Goal: Transaction & Acquisition: Purchase product/service

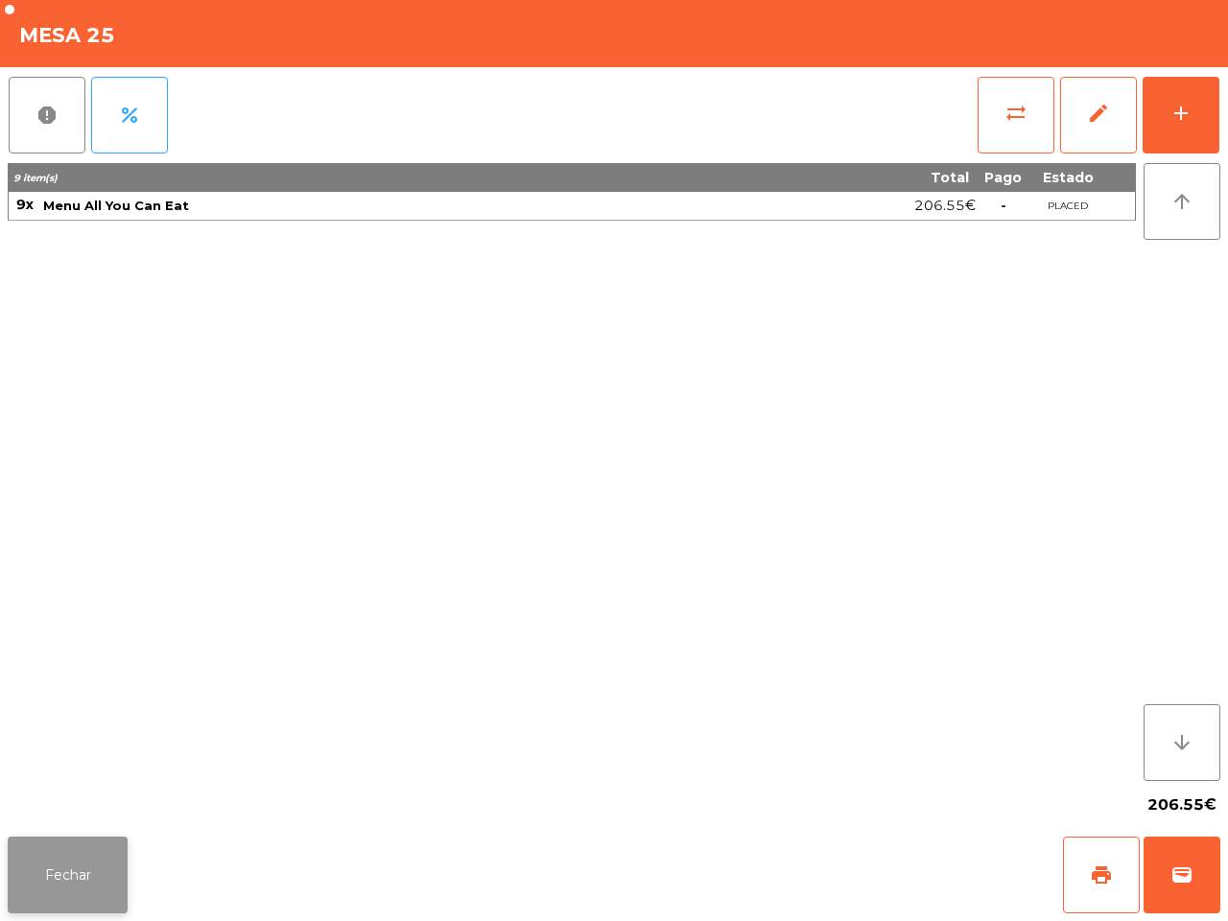
click at [83, 870] on button "Fechar" at bounding box center [68, 875] width 120 height 77
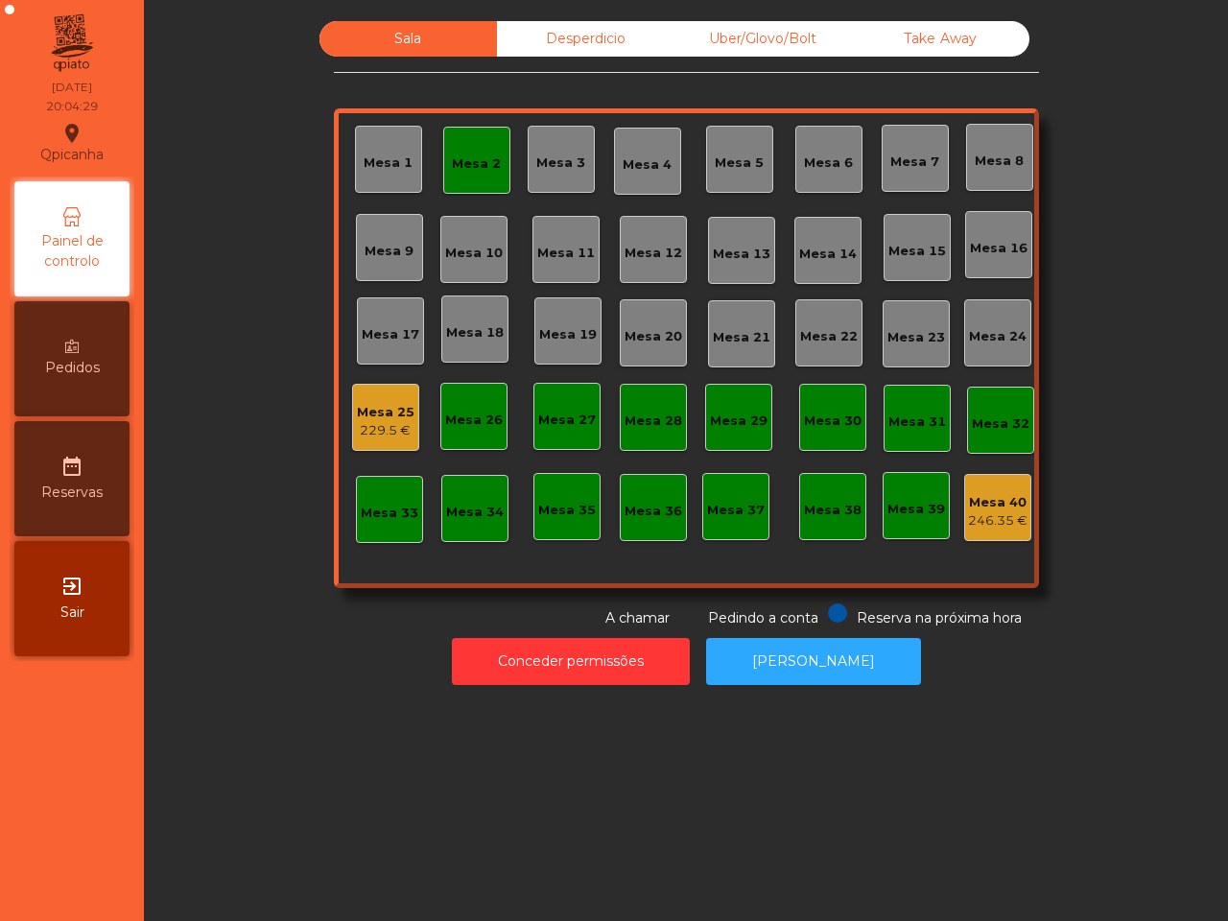
click at [471, 149] on div "Mesa 2" at bounding box center [476, 160] width 49 height 27
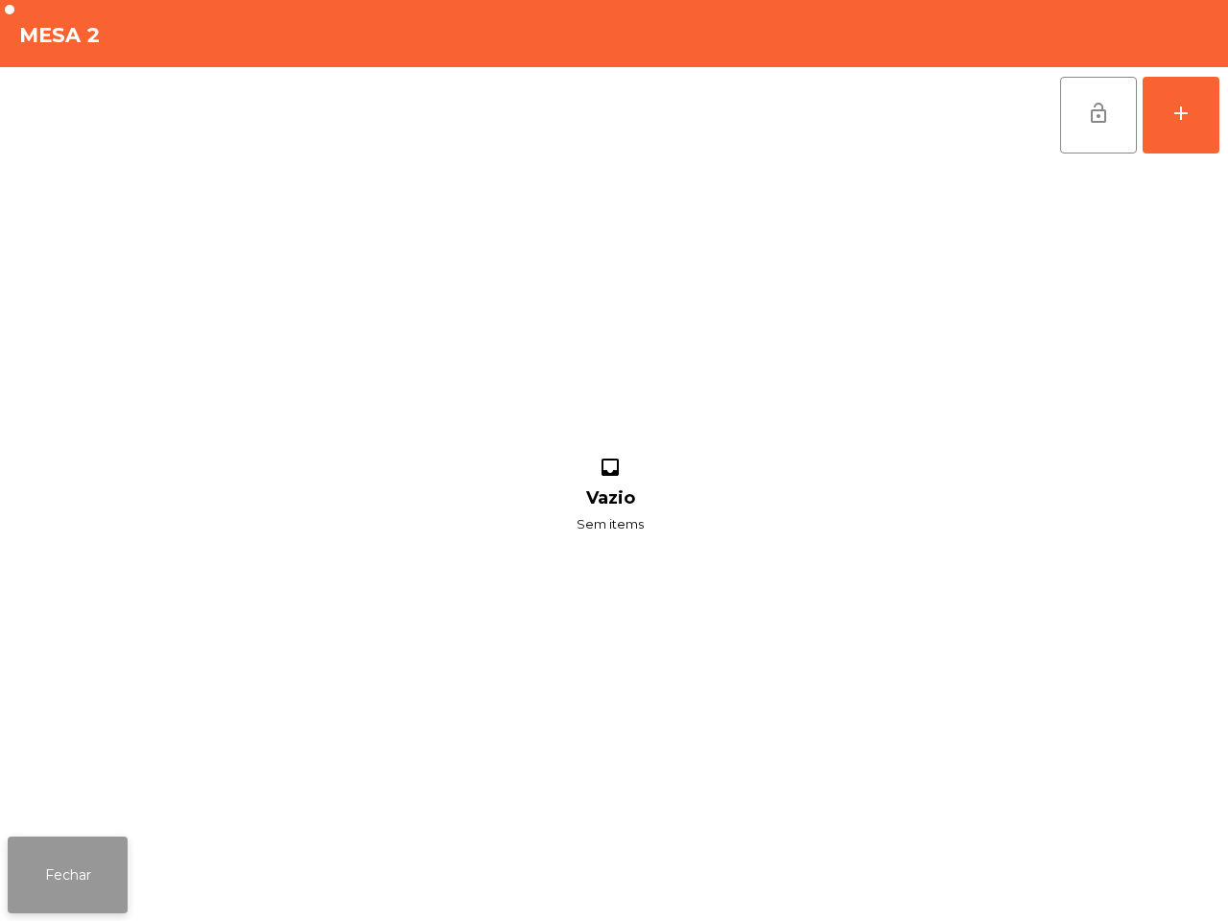
click at [79, 862] on button "Fechar" at bounding box center [68, 875] width 120 height 77
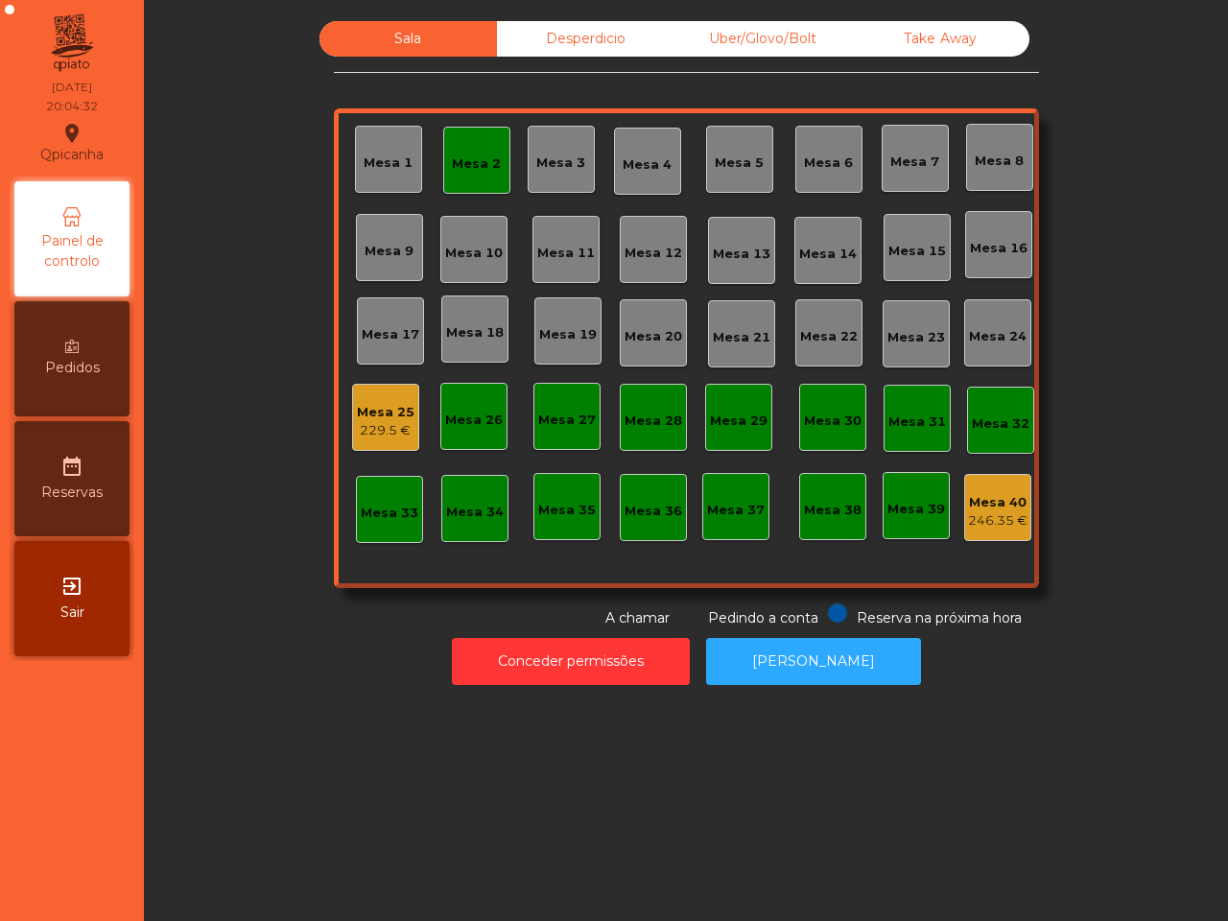
click at [482, 163] on div "Mesa 2" at bounding box center [476, 163] width 49 height 19
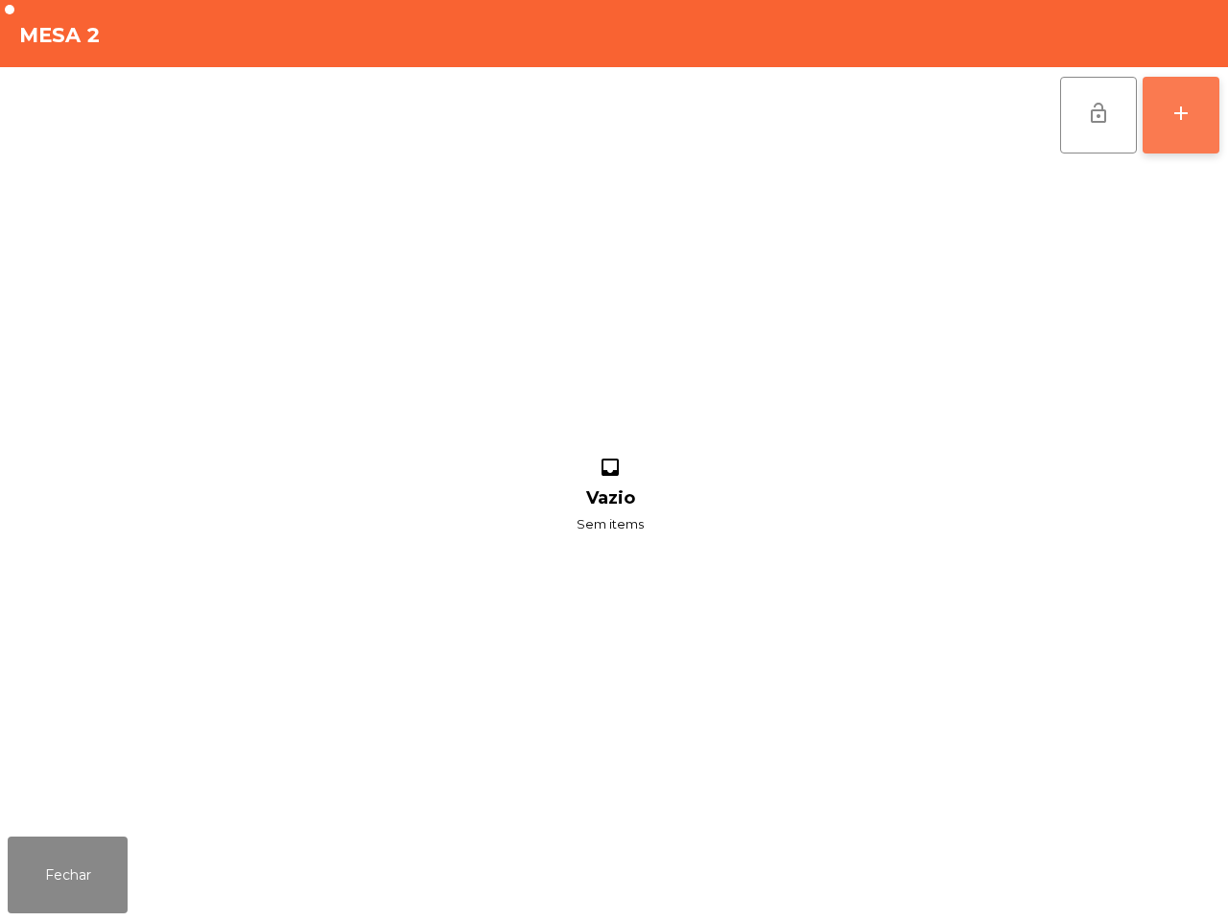
click at [1159, 126] on button "add" at bounding box center [1181, 115] width 77 height 77
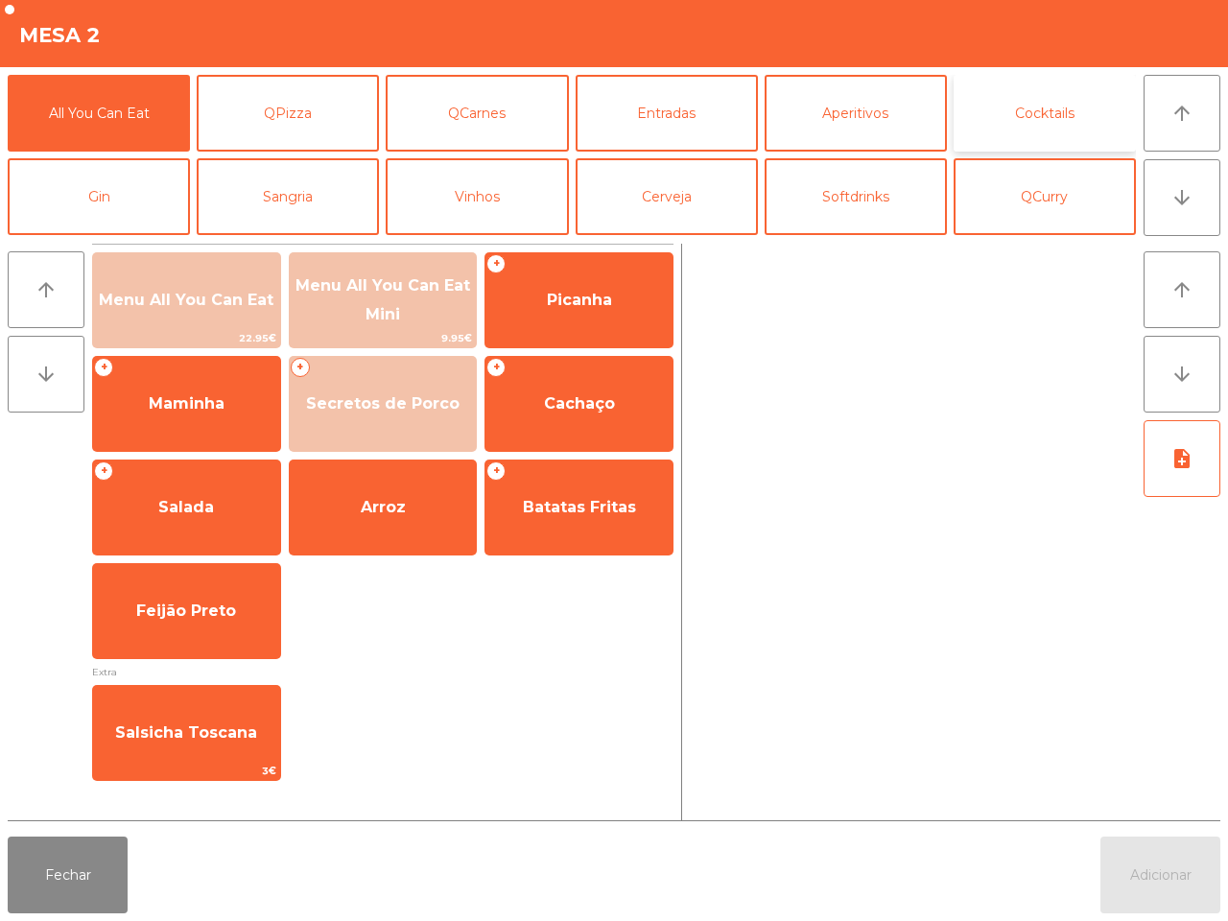
click at [1084, 115] on button "Cocktails" at bounding box center [1045, 113] width 182 height 77
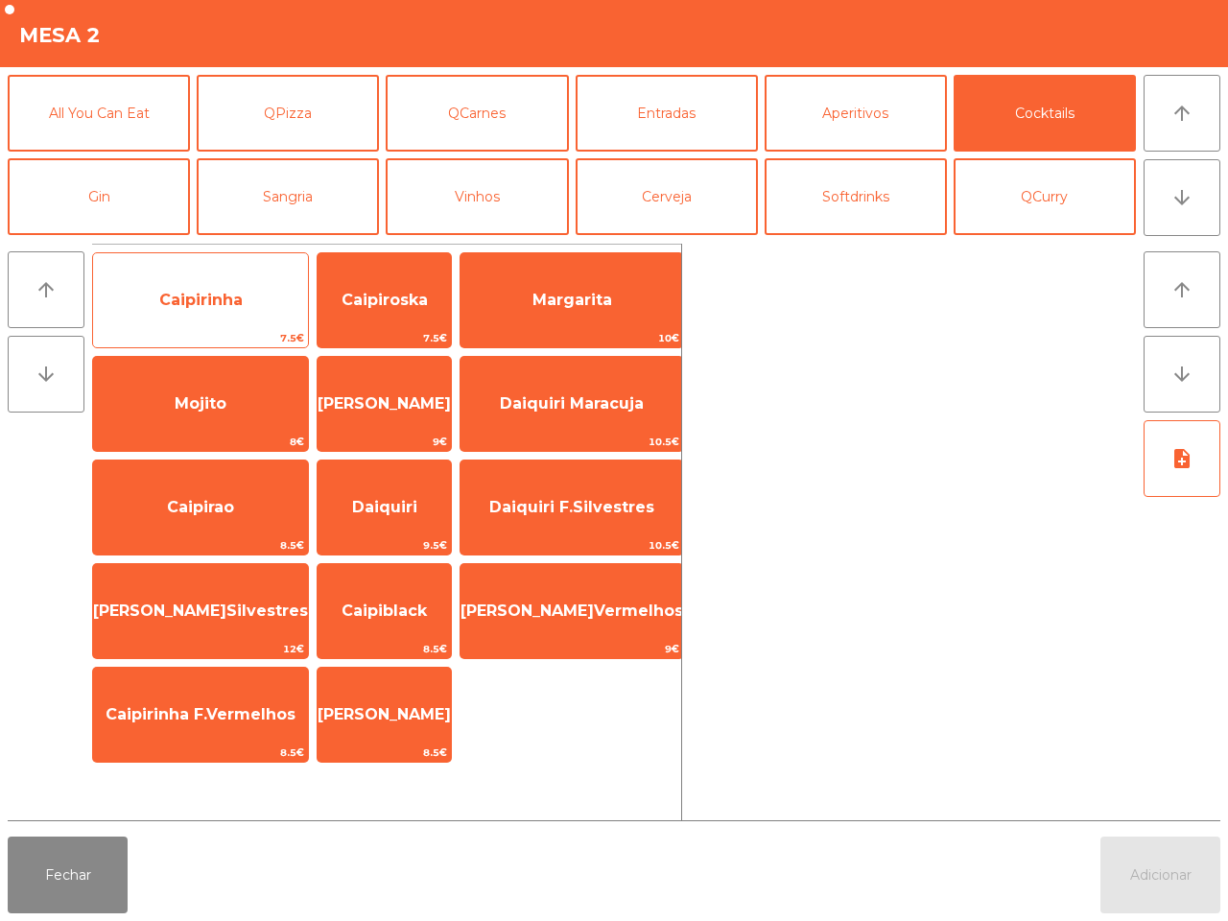
click at [183, 322] on span "Caipirinha" at bounding box center [200, 300] width 215 height 52
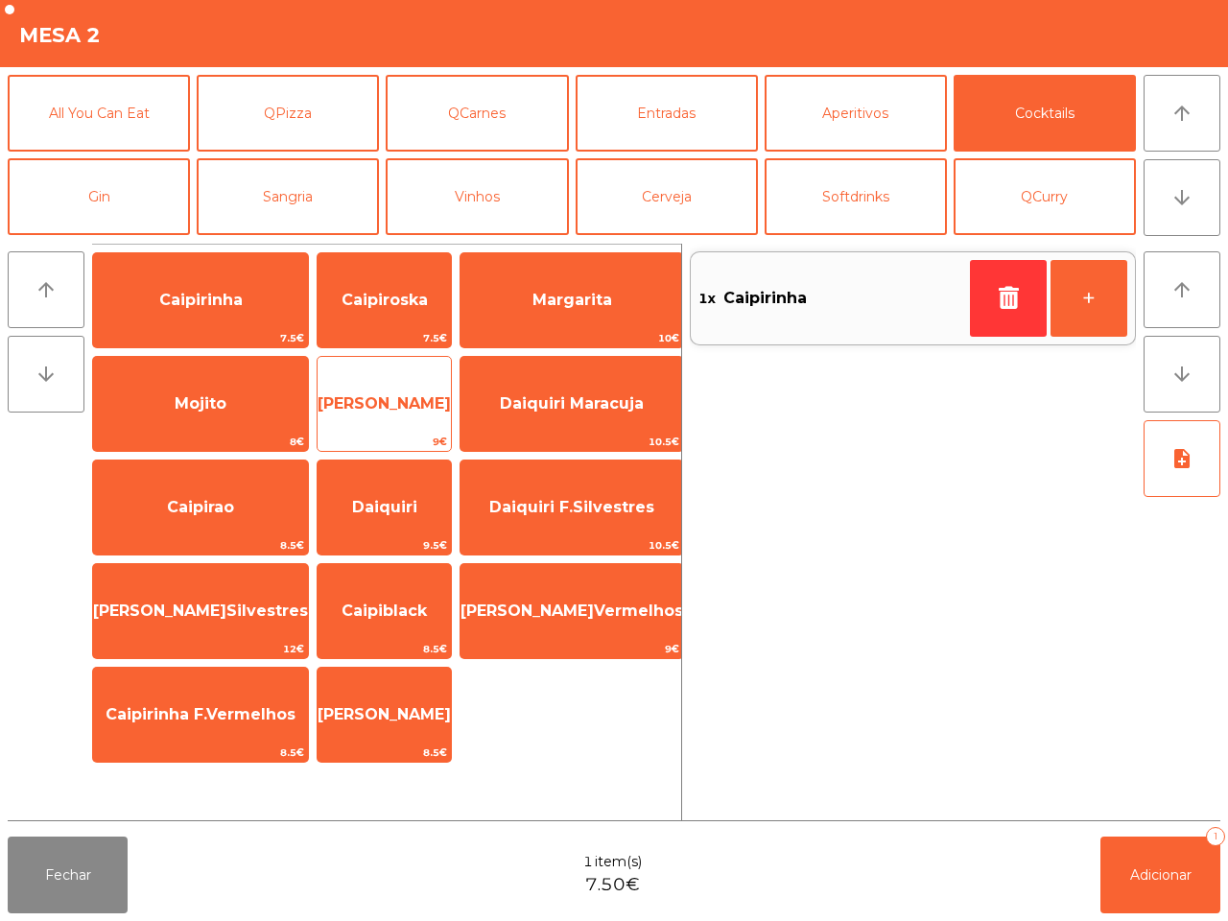
drag, startPoint x: 195, startPoint y: 318, endPoint x: 427, endPoint y: 423, distance: 255.1
click at [197, 318] on span "Caipirinha" at bounding box center [200, 300] width 215 height 52
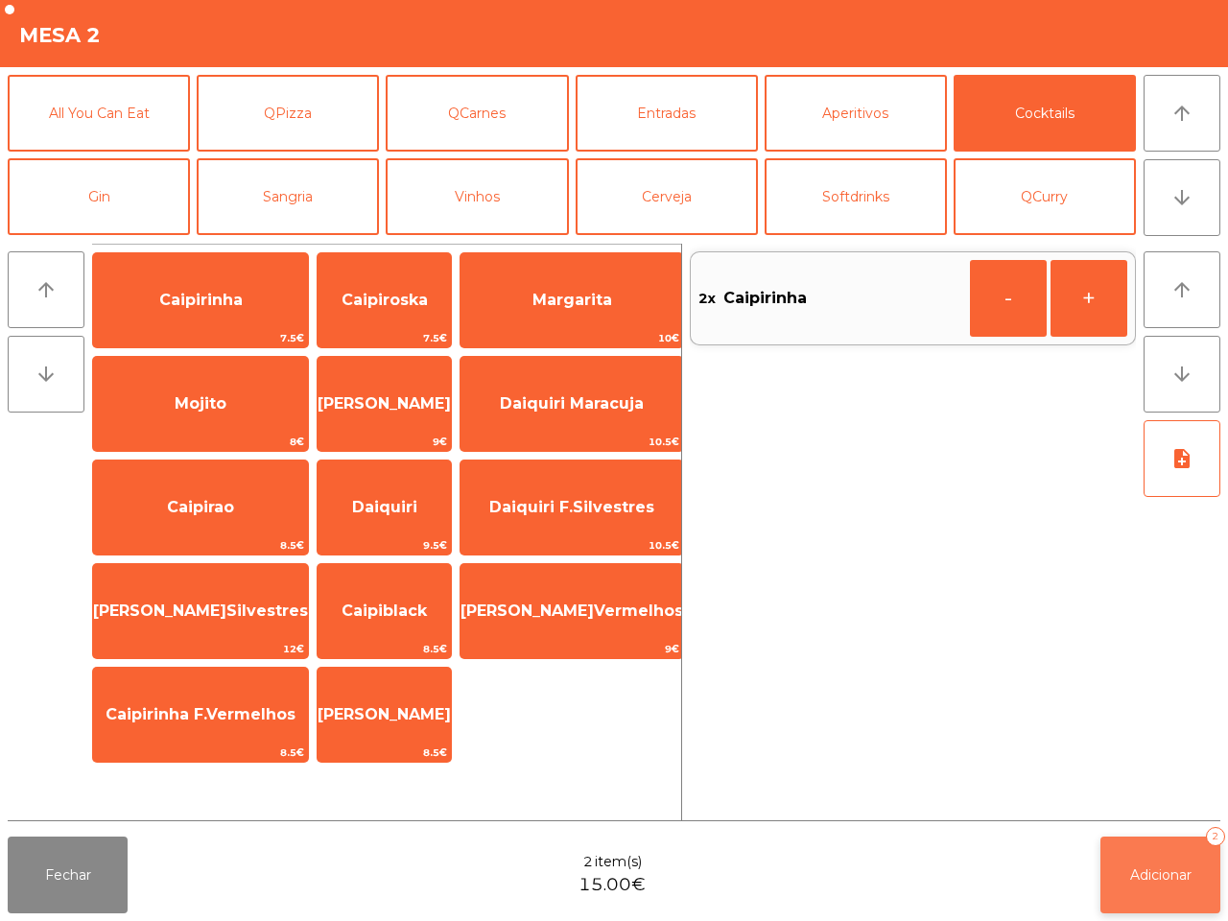
click at [1148, 890] on button "Adicionar 2" at bounding box center [1161, 875] width 120 height 77
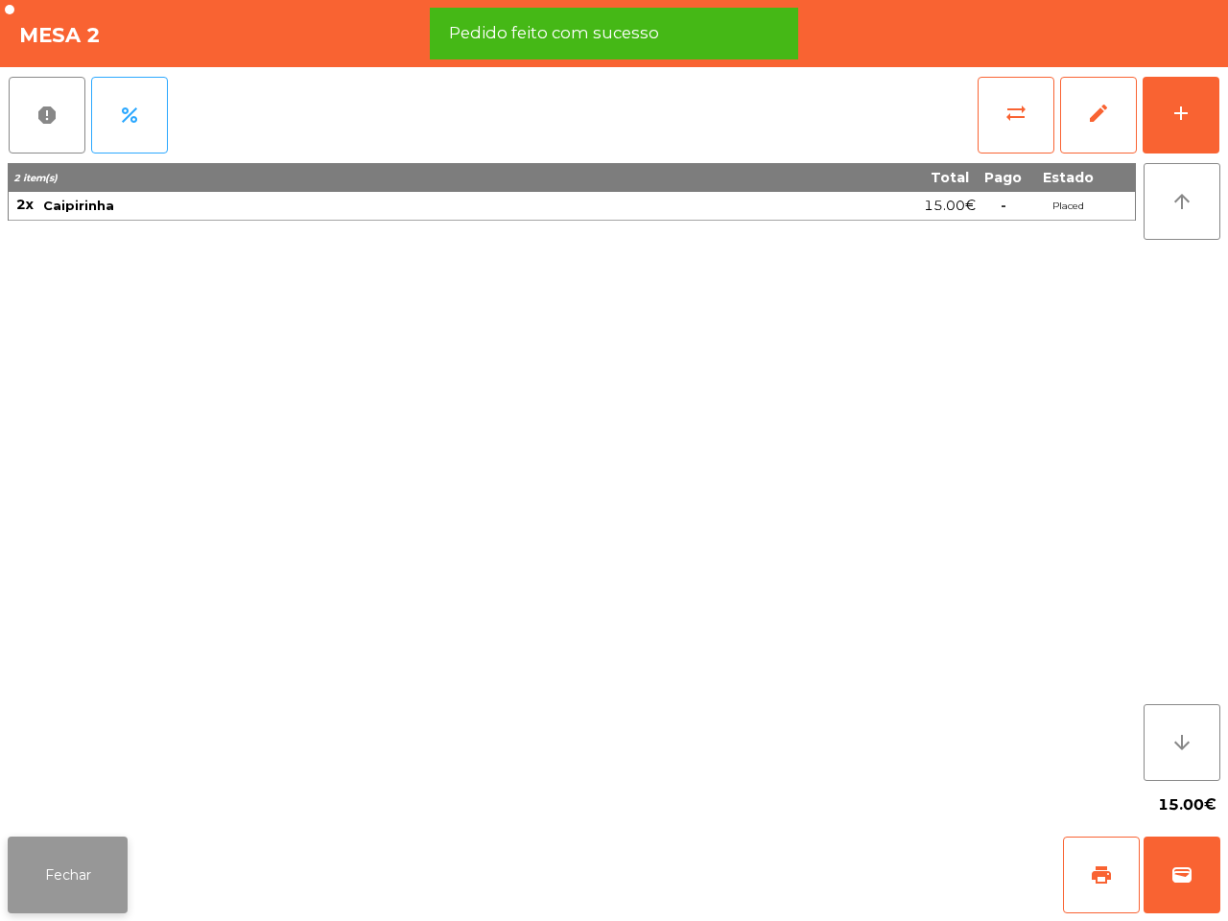
click at [64, 880] on button "Fechar" at bounding box center [68, 875] width 120 height 77
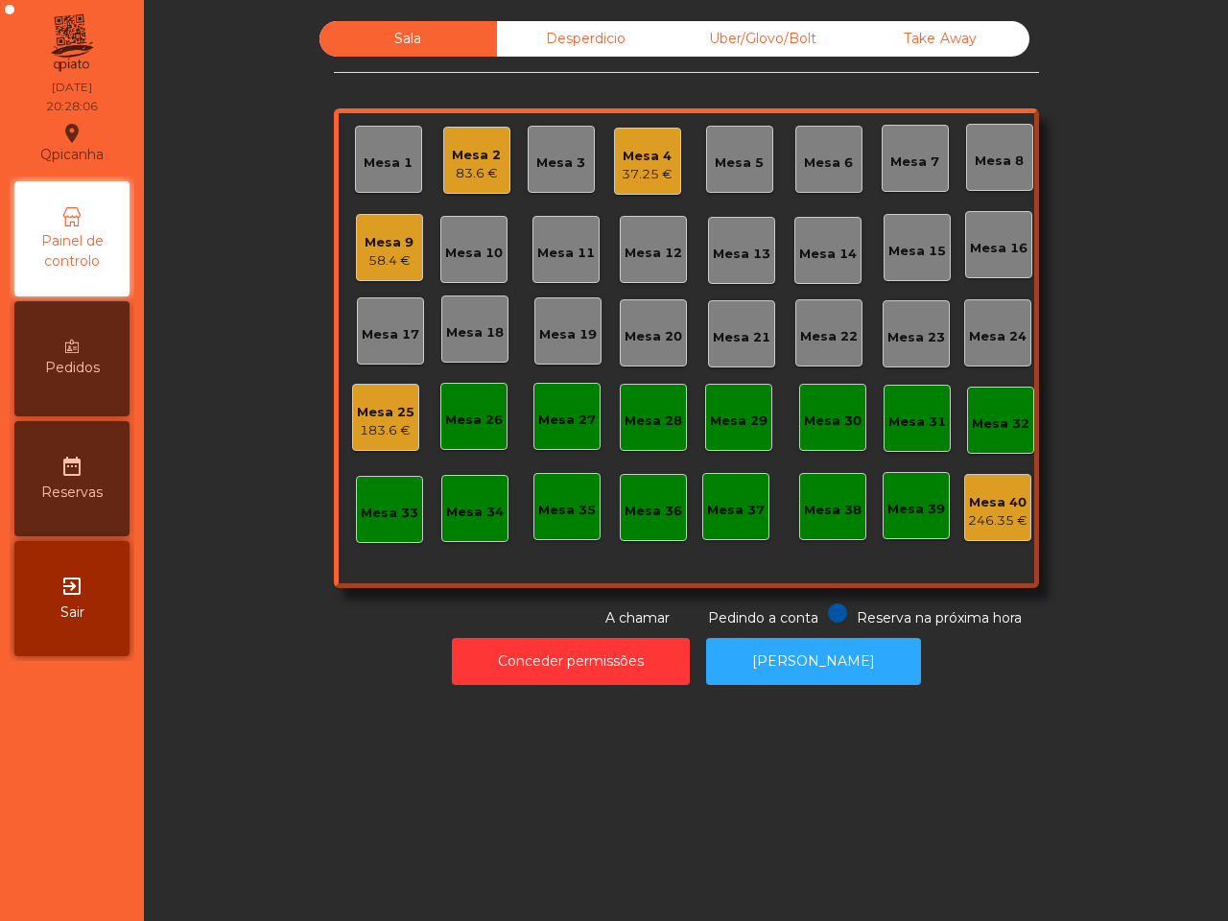
click at [908, 36] on div "Take Away" at bounding box center [941, 39] width 178 height 36
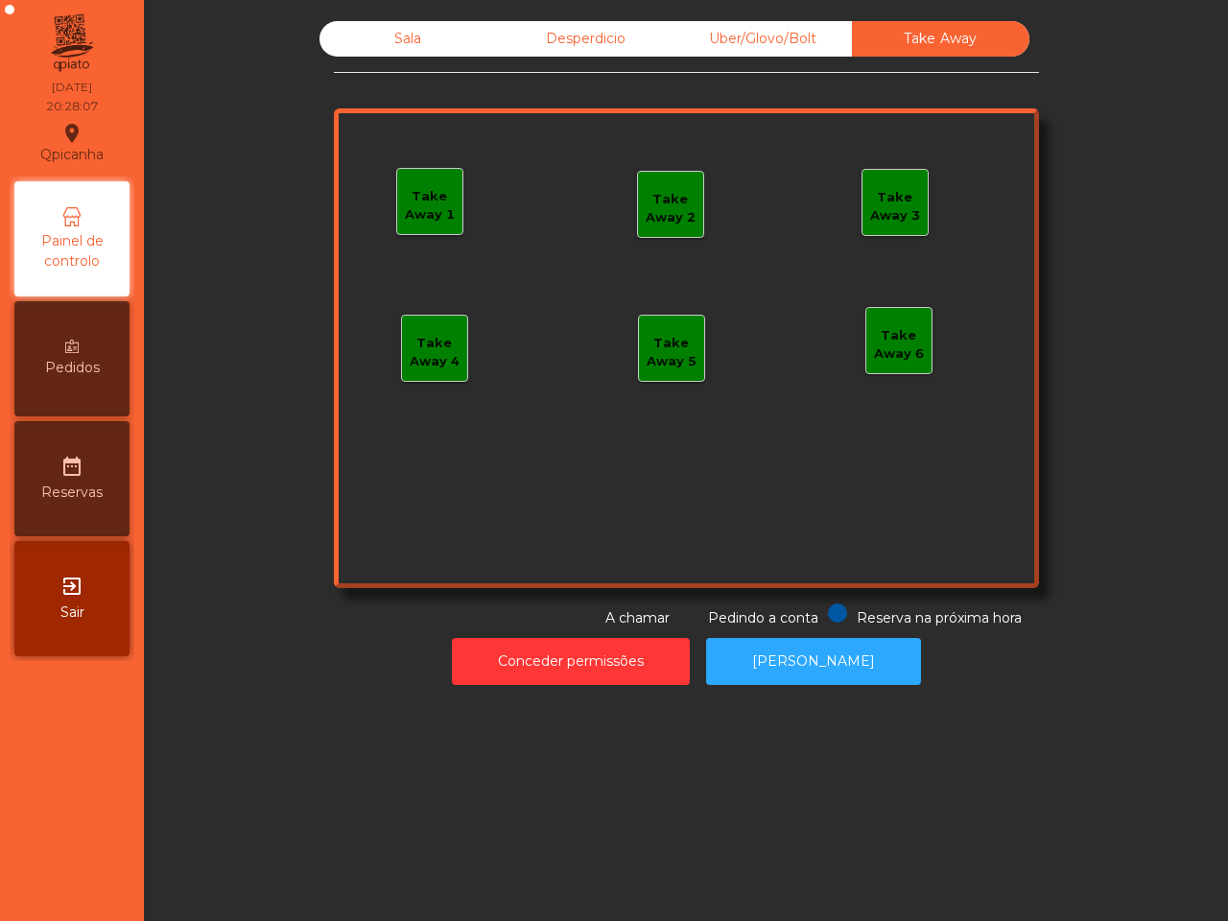
click at [401, 197] on div "Take Away 1" at bounding box center [429, 205] width 65 height 37
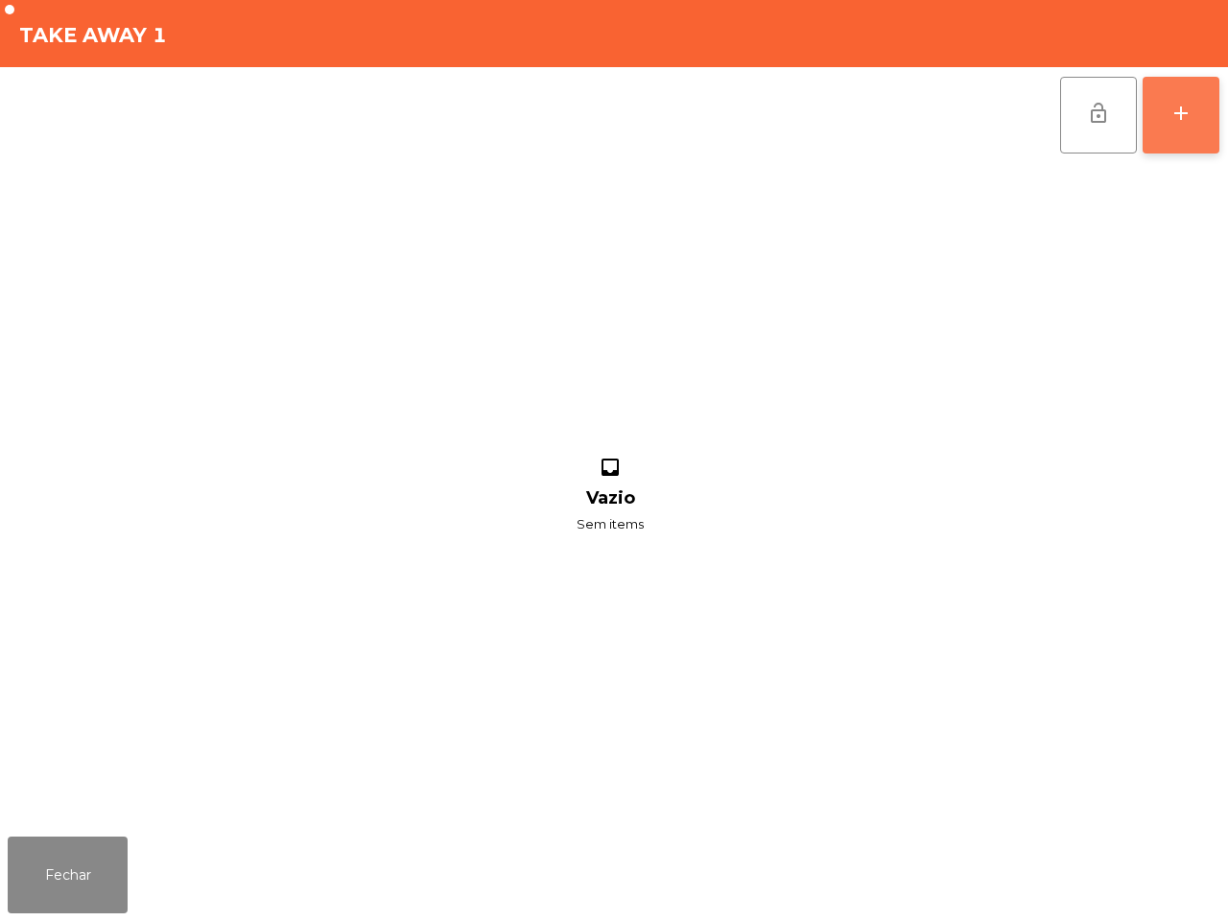
click at [1202, 149] on button "add" at bounding box center [1181, 115] width 77 height 77
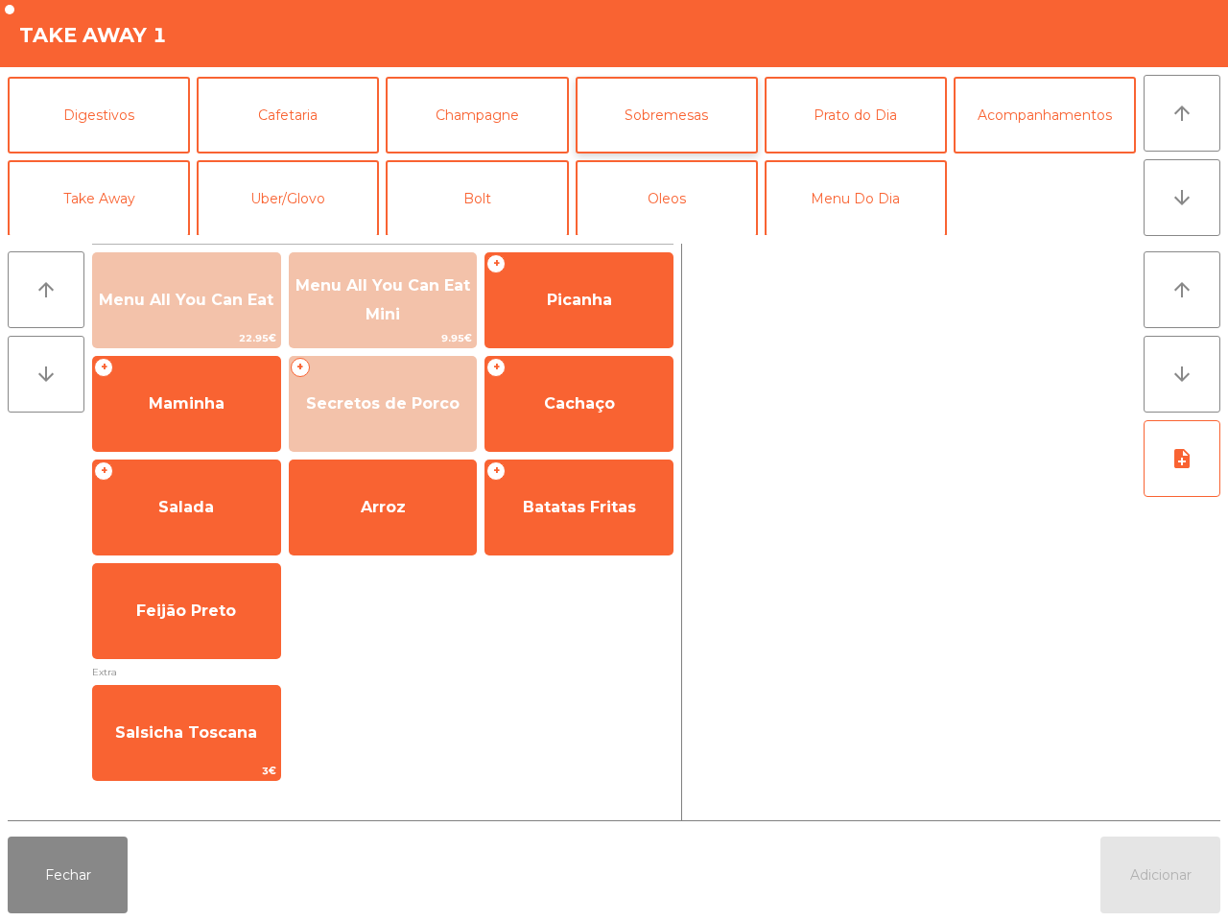
scroll to position [166, 0]
click at [150, 203] on button "Take Away" at bounding box center [99, 197] width 182 height 77
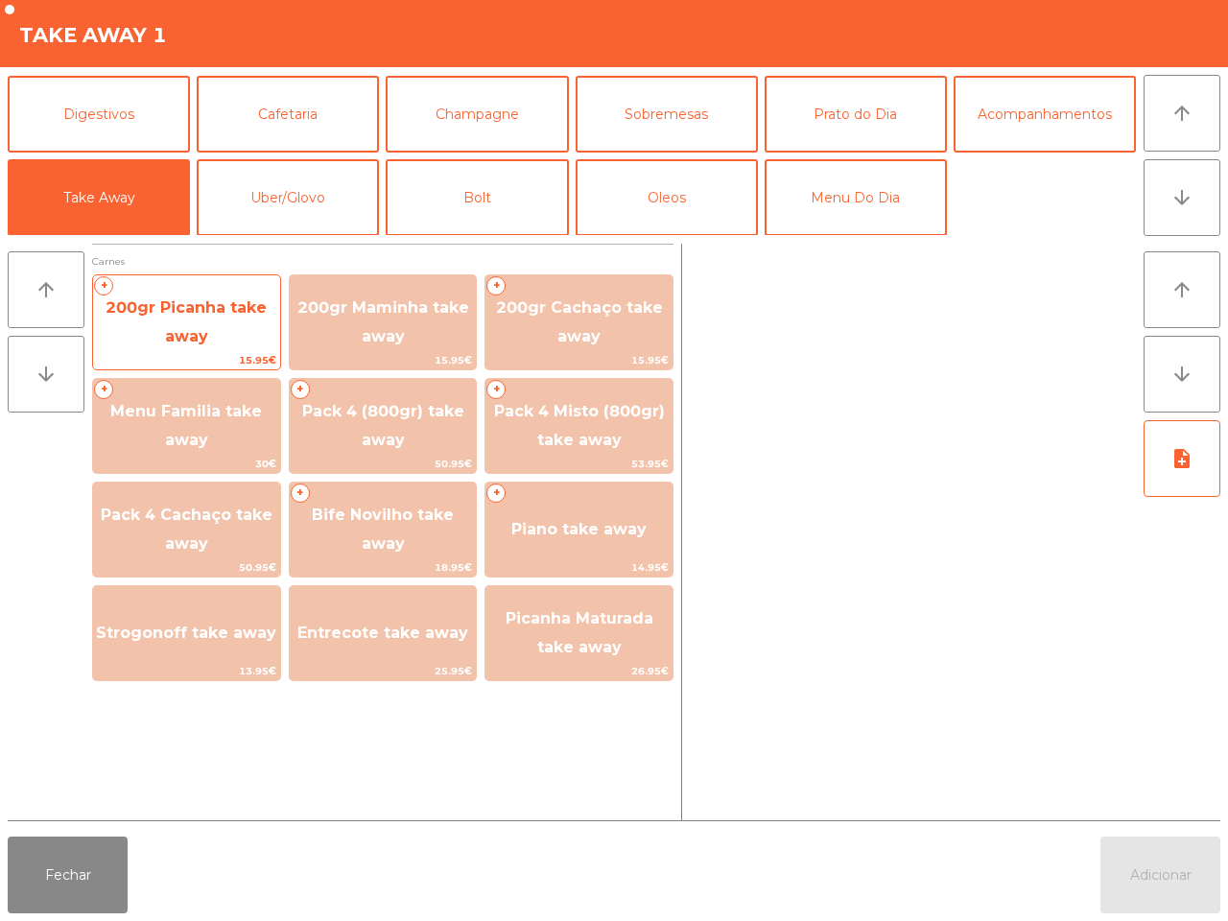
click at [168, 288] on span "200gr Picanha take away" at bounding box center [186, 323] width 187 height 82
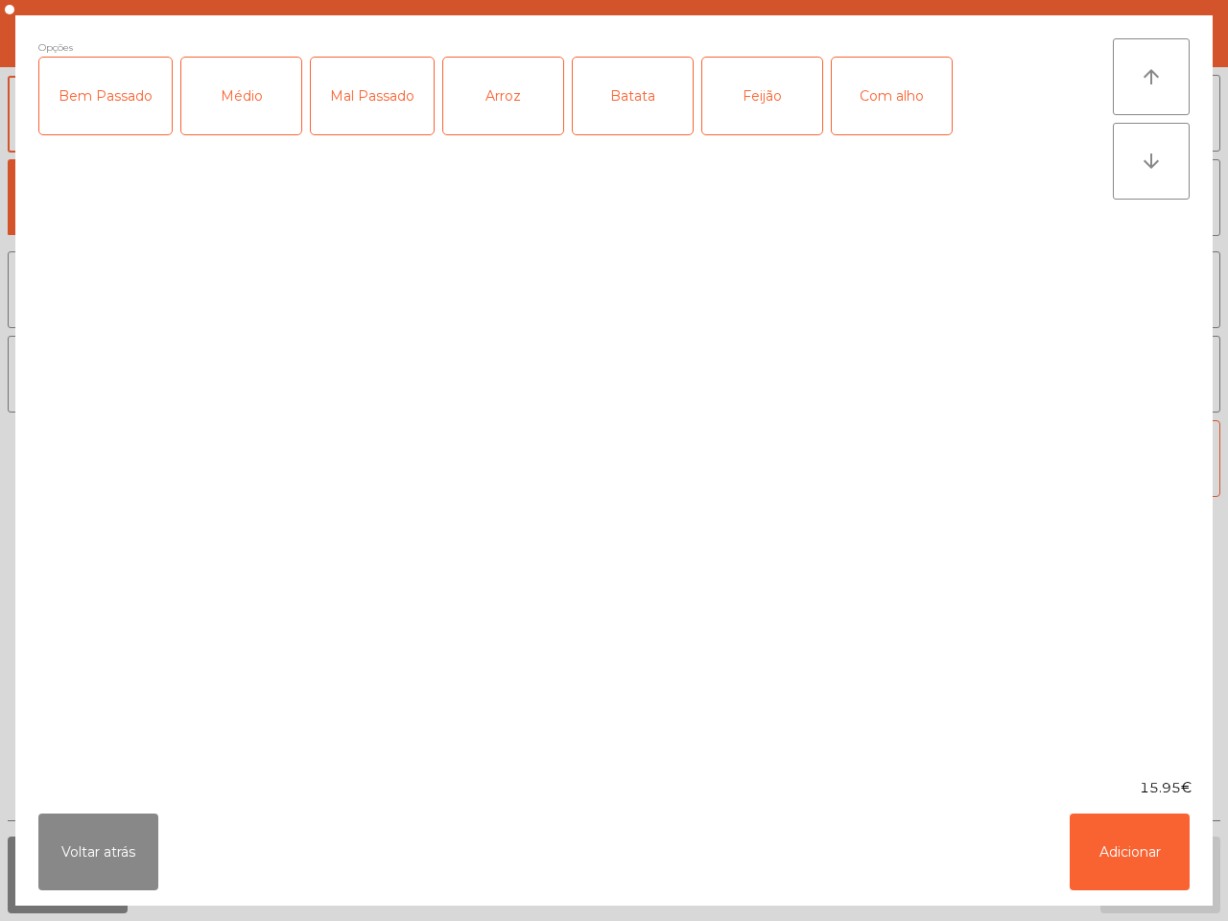
click at [477, 104] on div "Arroz" at bounding box center [503, 96] width 120 height 77
click at [629, 102] on div "Batata" at bounding box center [633, 96] width 120 height 77
click at [821, 83] on div "Bem Passado Médio Mal Passado Arroz Batata Feijão Com alho" at bounding box center [575, 105] width 1075 height 96
click at [751, 93] on div "Feijão" at bounding box center [762, 96] width 120 height 77
click at [723, 96] on div "Feijão" at bounding box center [762, 96] width 120 height 77
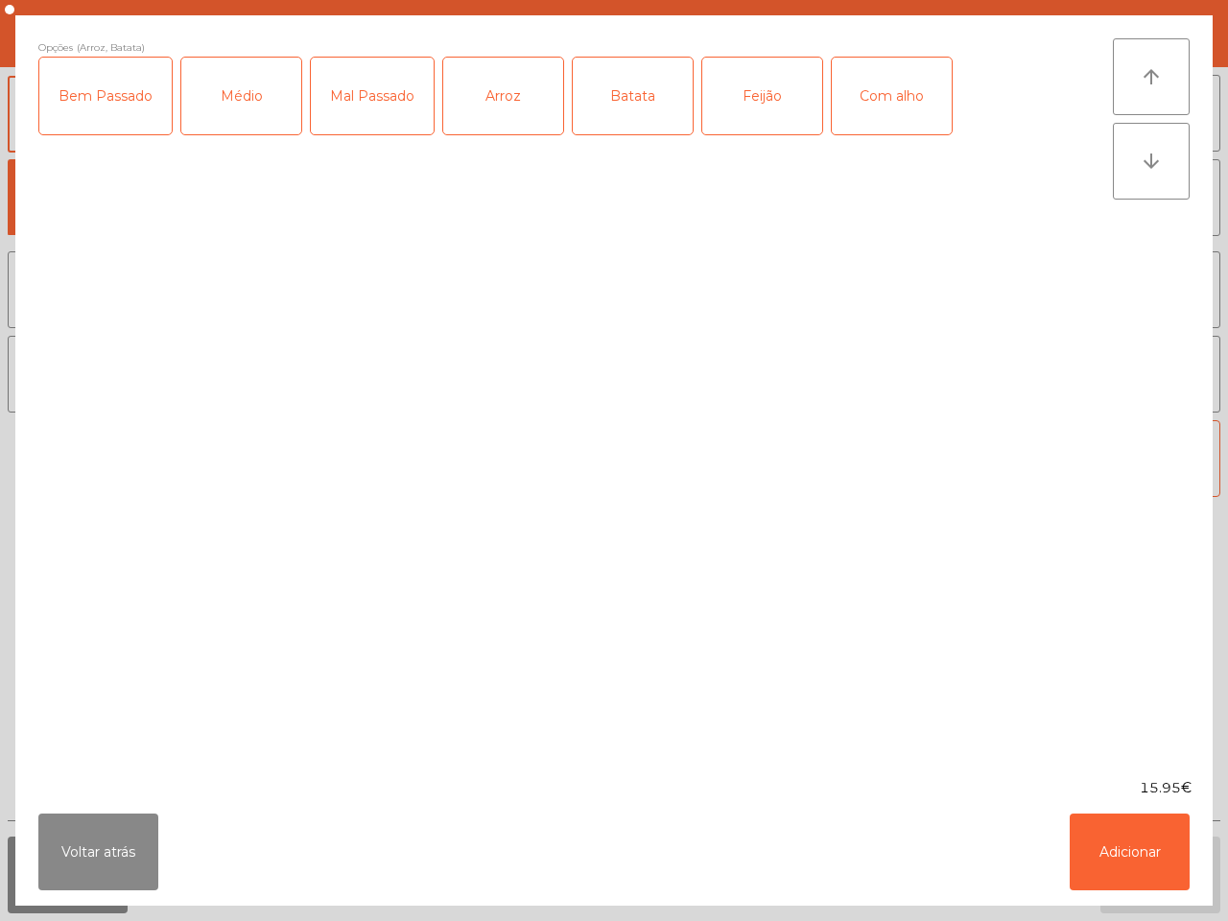
click at [278, 83] on div "Médio" at bounding box center [241, 96] width 120 height 77
click at [1151, 888] on button "Adicionar" at bounding box center [1130, 852] width 120 height 77
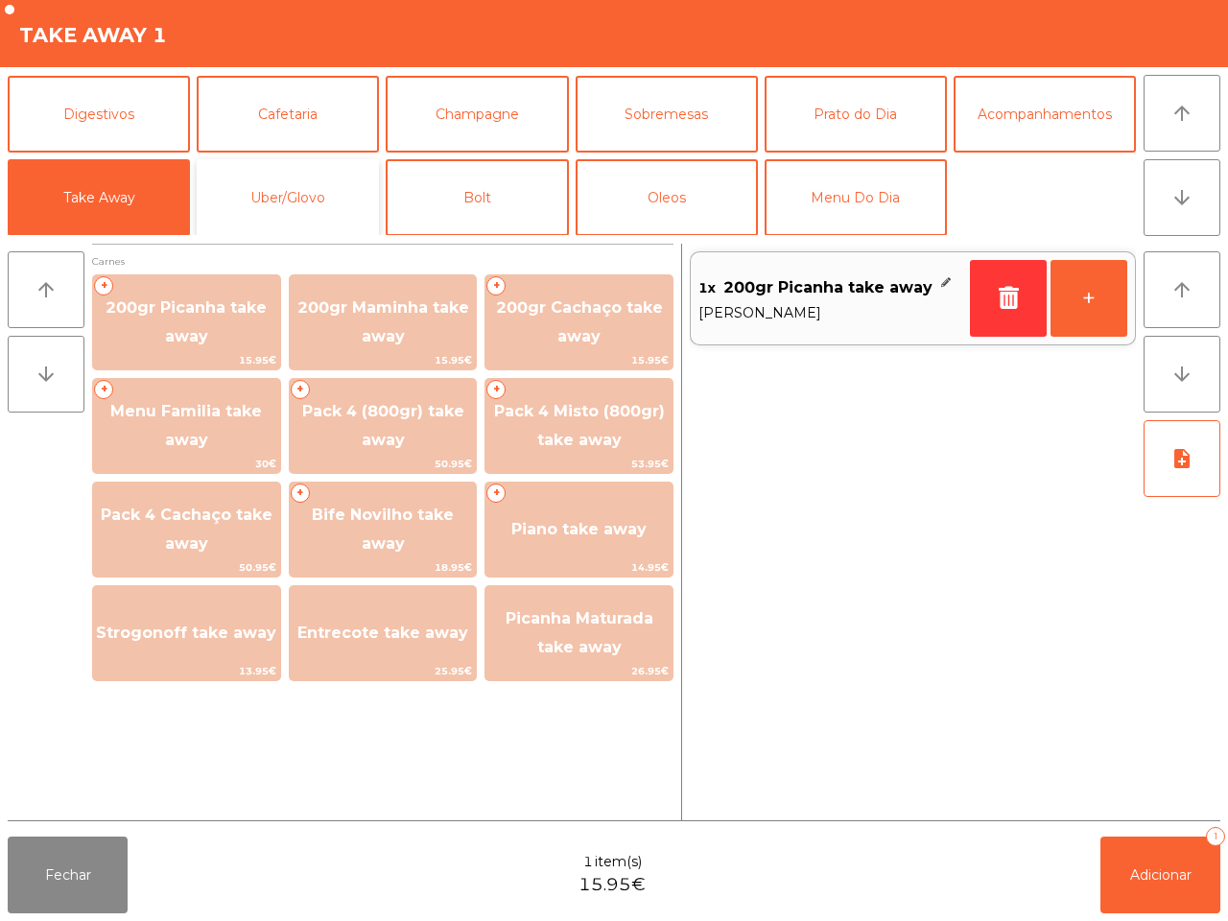
click at [334, 208] on button "Uber/Glovo" at bounding box center [288, 197] width 182 height 77
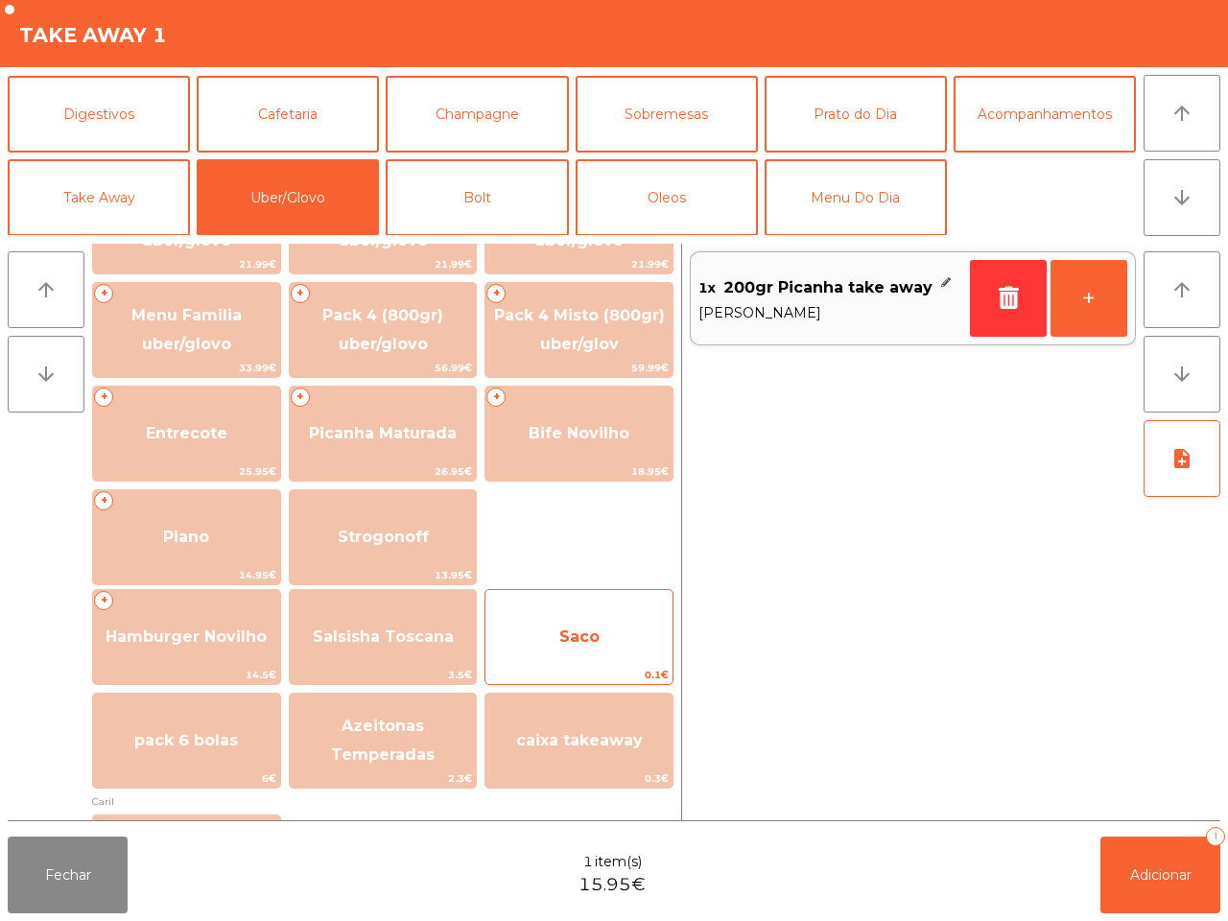
scroll to position [240, 0]
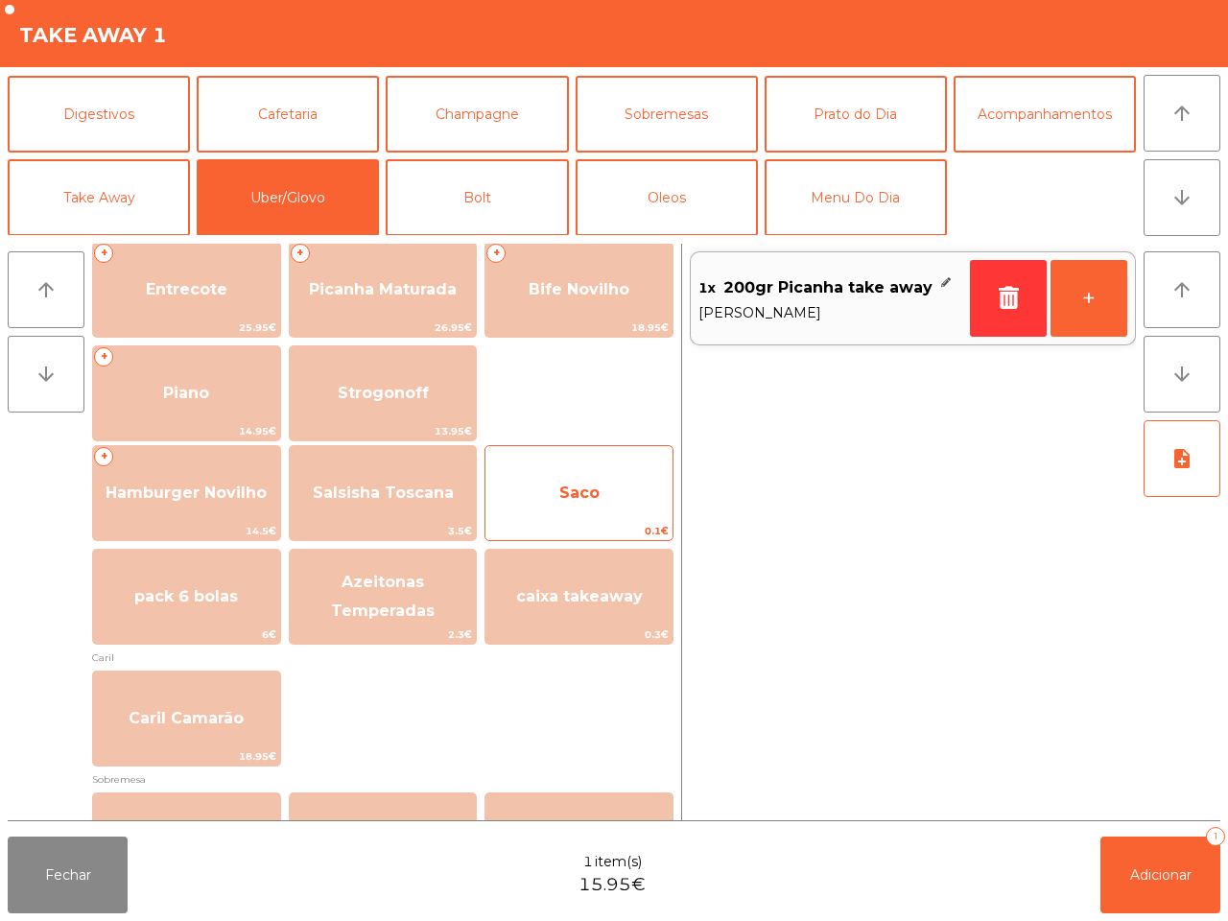
click at [593, 475] on span "Saco" at bounding box center [579, 493] width 187 height 52
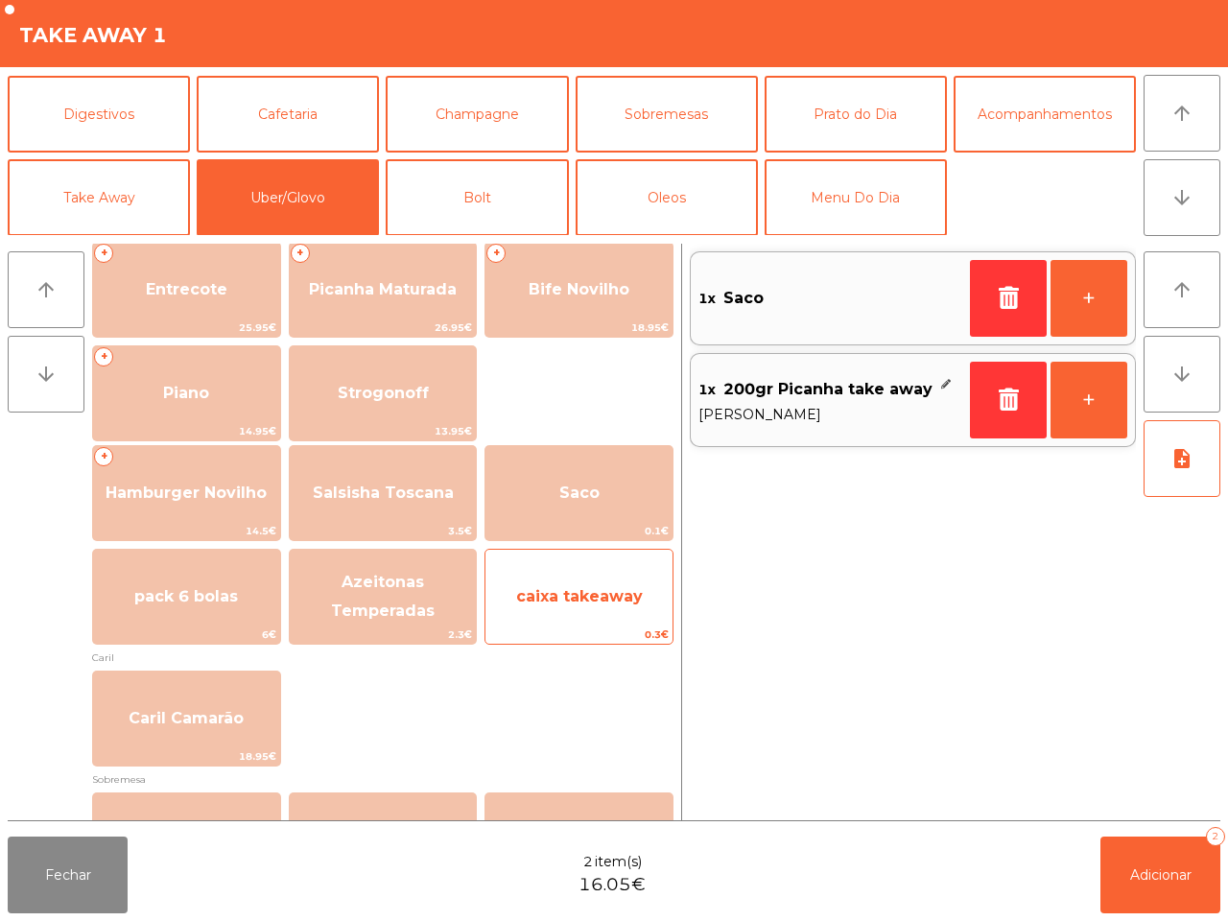
click at [602, 591] on span "caixa takeaway" at bounding box center [579, 596] width 127 height 18
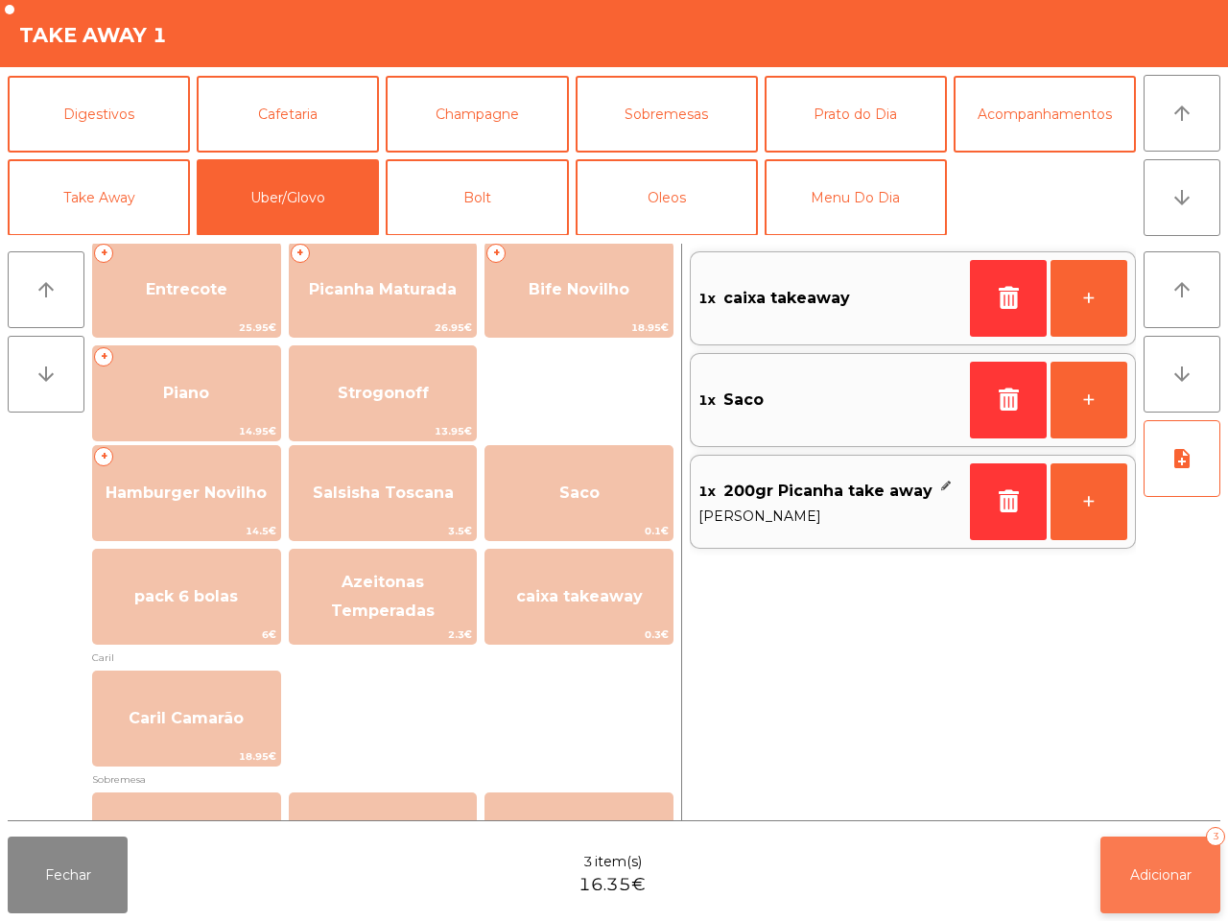
click at [1164, 903] on button "Adicionar 3" at bounding box center [1161, 875] width 120 height 77
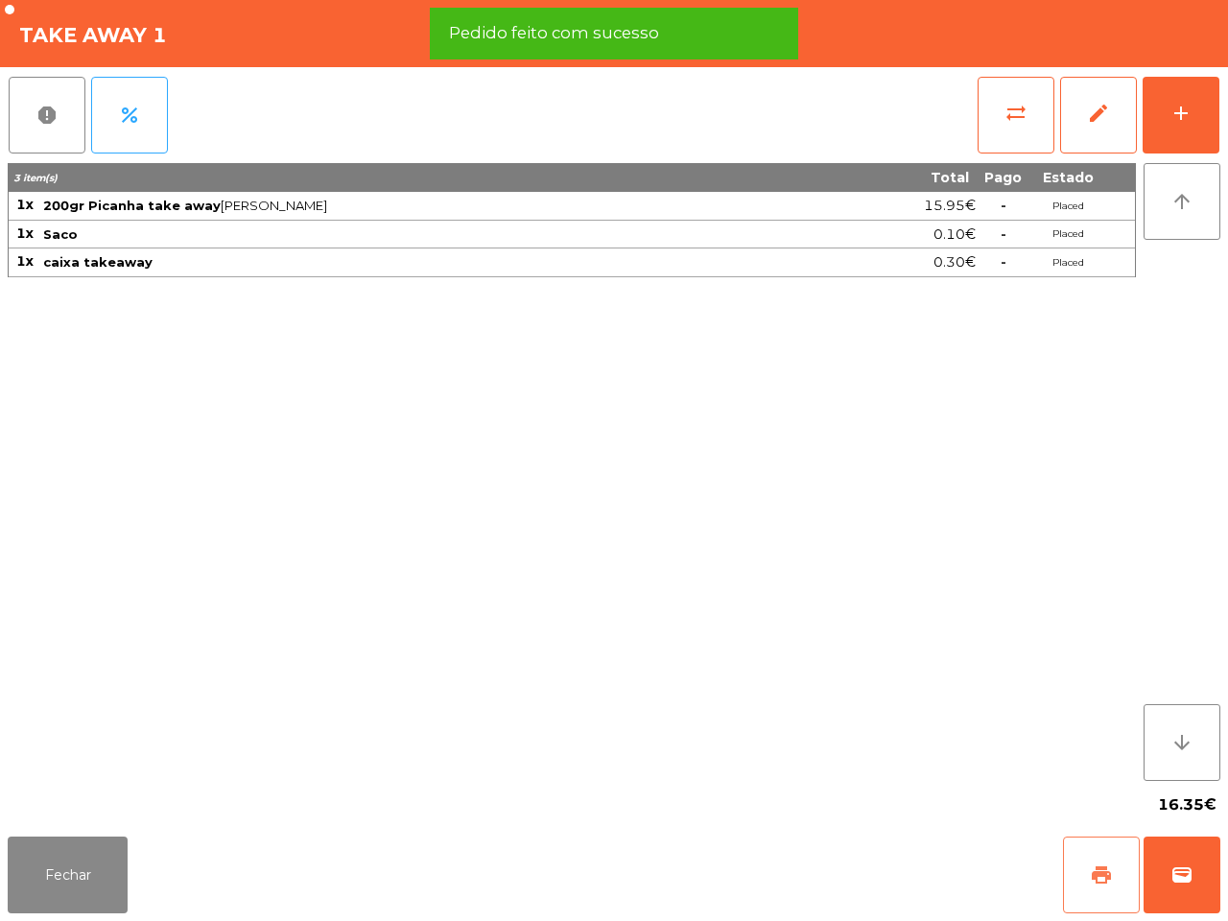
drag, startPoint x: 1094, startPoint y: 890, endPoint x: 578, endPoint y: 700, distance: 550.1
click at [1094, 893] on button "print" at bounding box center [1101, 875] width 77 height 77
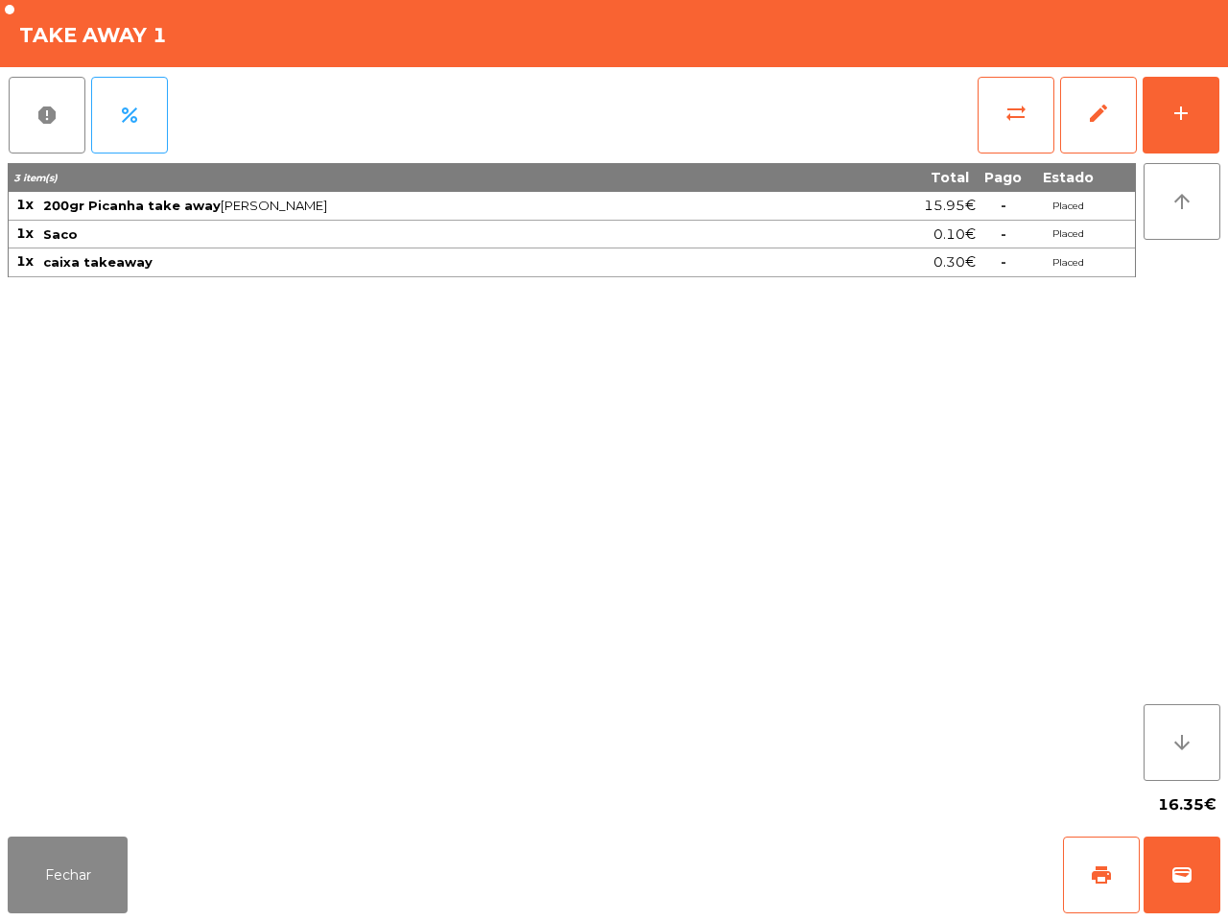
drag, startPoint x: 578, startPoint y: 700, endPoint x: 538, endPoint y: 682, distance: 43.4
click at [566, 698] on div "3 item(s) Total Pago Estado 1x 200gr Picanha take away [PERSON_NAME] · Médio 15…" at bounding box center [572, 472] width 1128 height 618
click at [880, 670] on div "3 item(s) Total Pago Estado 1x 200gr Picanha take away [PERSON_NAME] · Médio 15…" at bounding box center [572, 472] width 1128 height 618
click at [603, 557] on div "3 item(s) Total Pago Estado 1x 200gr Picanha take away [PERSON_NAME] · Médio 15…" at bounding box center [572, 472] width 1128 height 618
click at [596, 555] on div "3 item(s) Total Pago Estado 1x 200gr Picanha take away [PERSON_NAME] · Médio 15…" at bounding box center [572, 472] width 1128 height 618
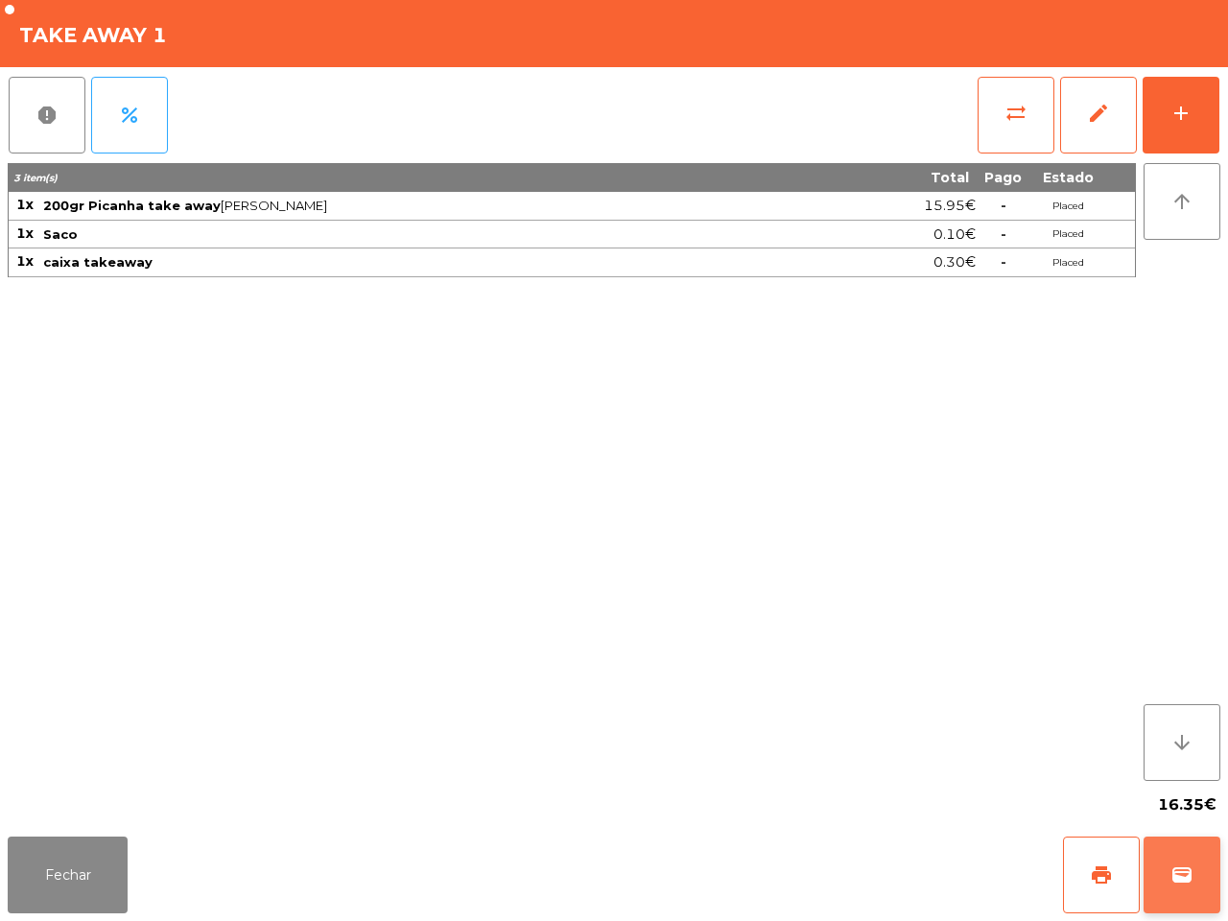
click at [1201, 854] on button "wallet" at bounding box center [1182, 875] width 77 height 77
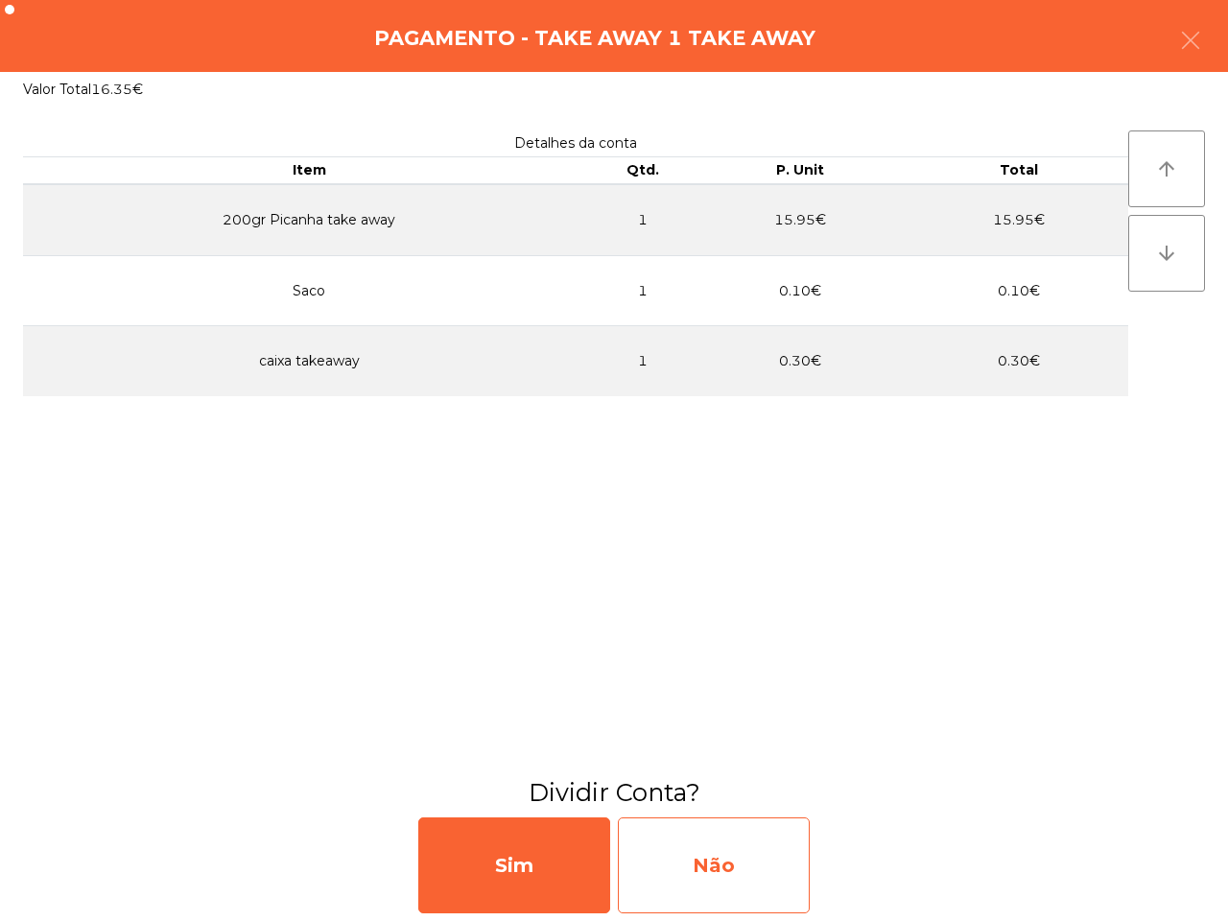
click at [796, 859] on div "Não" at bounding box center [714, 866] width 192 height 96
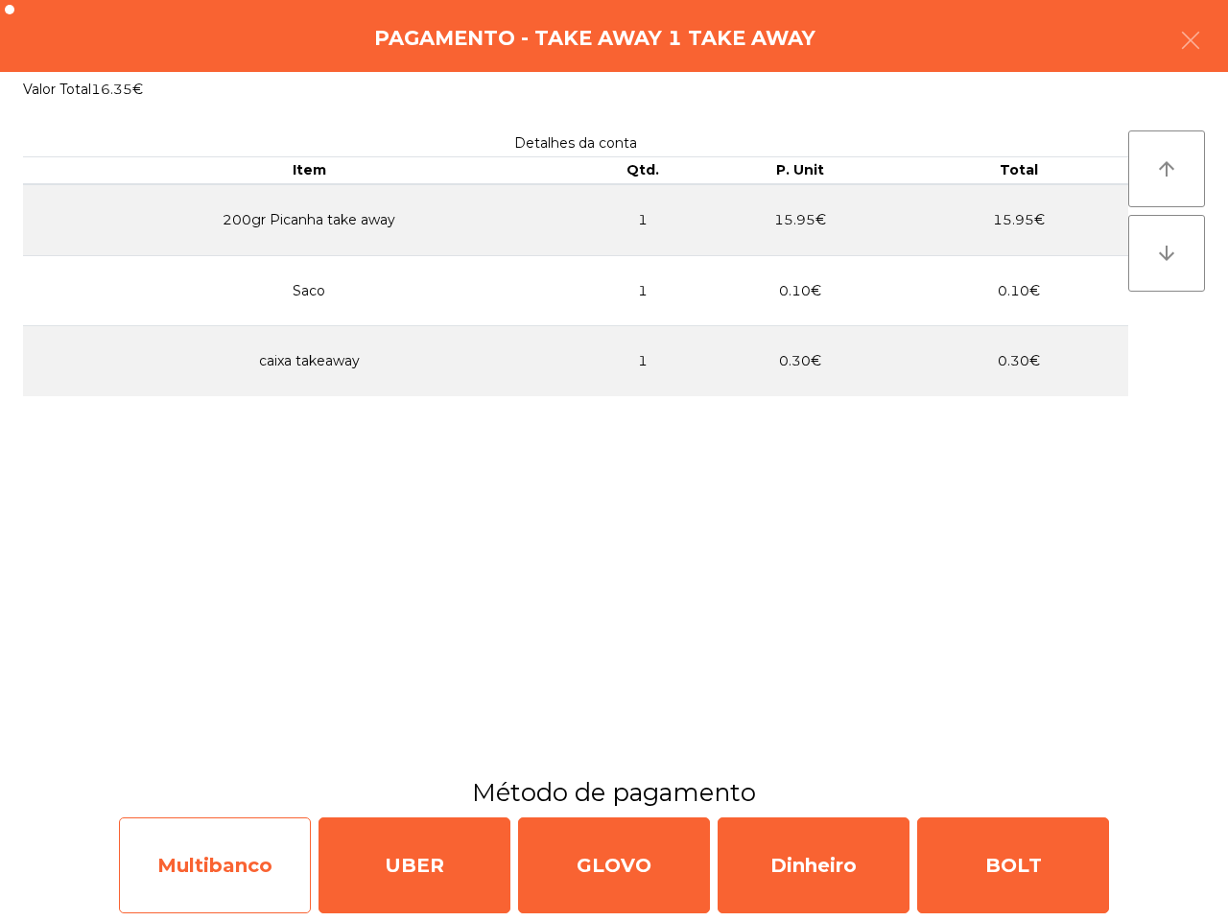
click at [222, 859] on div "Multibanco" at bounding box center [215, 866] width 192 height 96
select select "**"
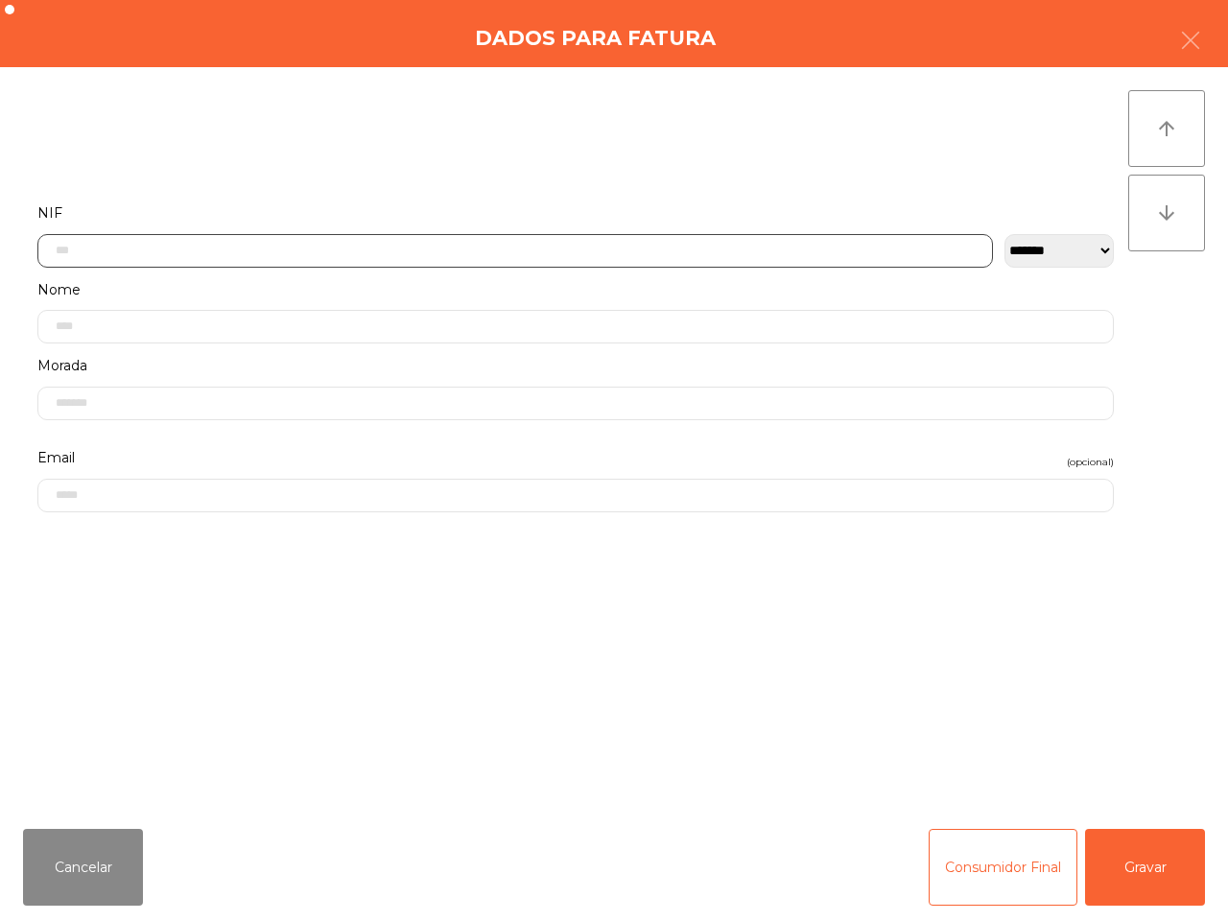
click at [294, 243] on input "text" at bounding box center [515, 251] width 956 height 34
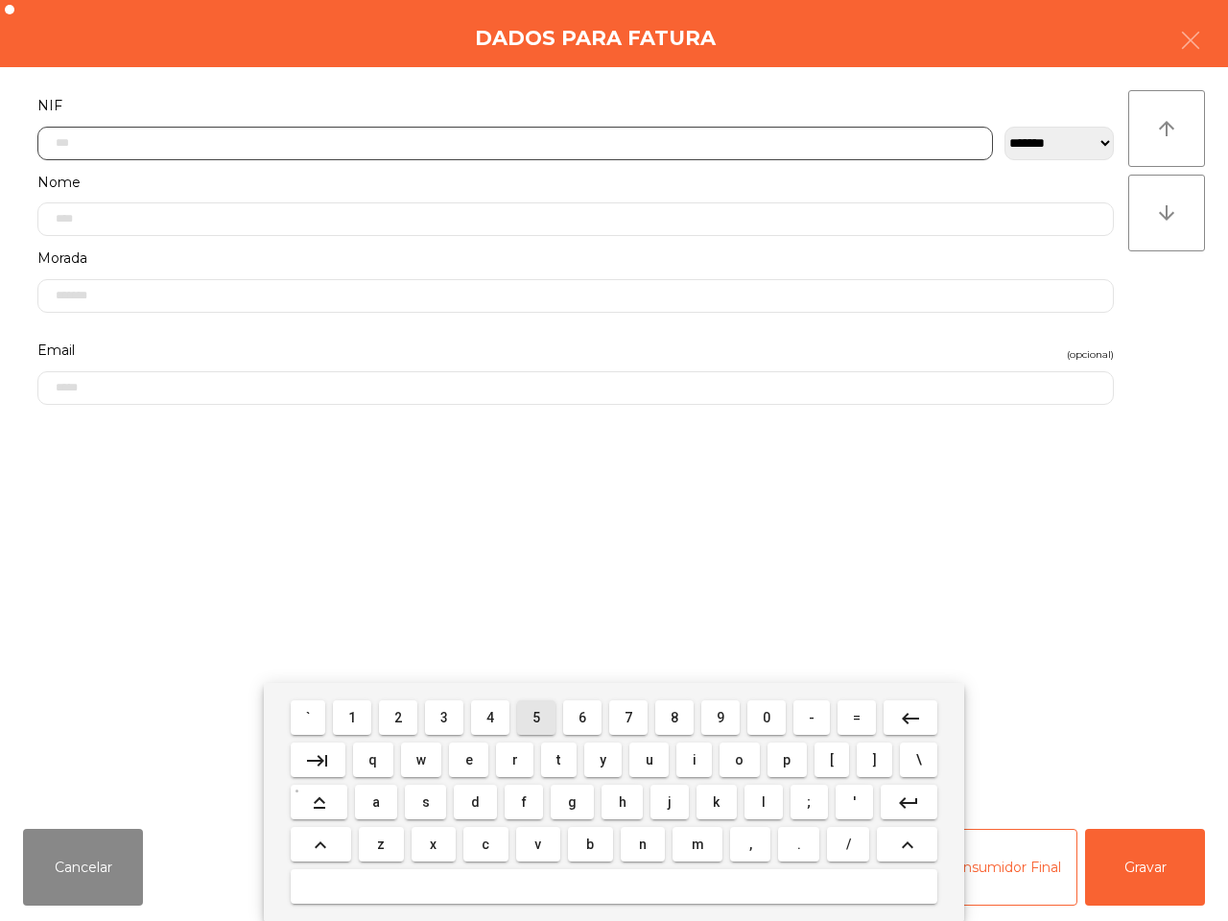
click at [534, 711] on span "5" at bounding box center [537, 717] width 8 height 15
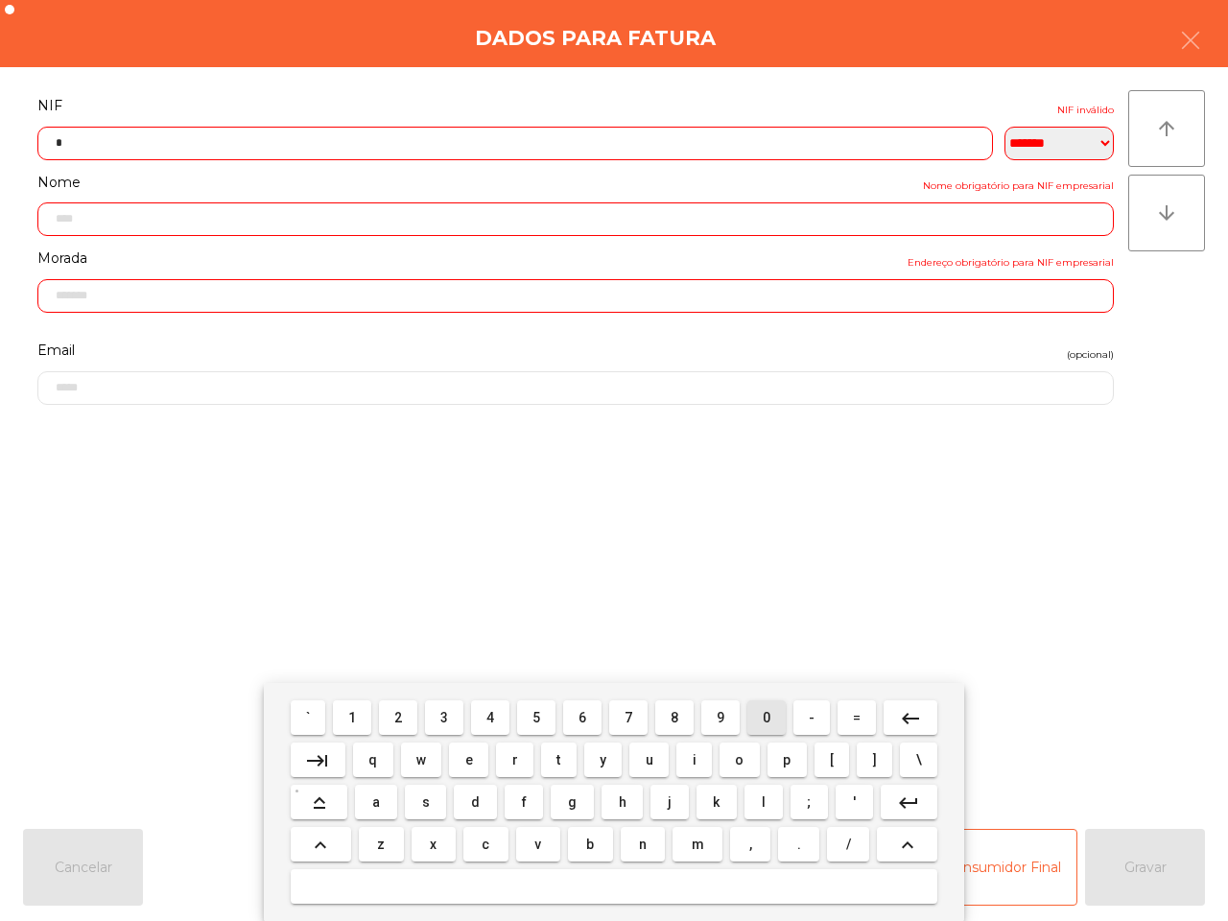
click at [765, 712] on span "0" at bounding box center [767, 717] width 8 height 15
click at [653, 717] on mat-keyboard-key "8" at bounding box center [675, 718] width 46 height 42
click at [668, 717] on button "8" at bounding box center [674, 717] width 38 height 35
click at [485, 718] on button "4" at bounding box center [490, 717] width 38 height 35
click at [538, 722] on span "5" at bounding box center [537, 717] width 8 height 15
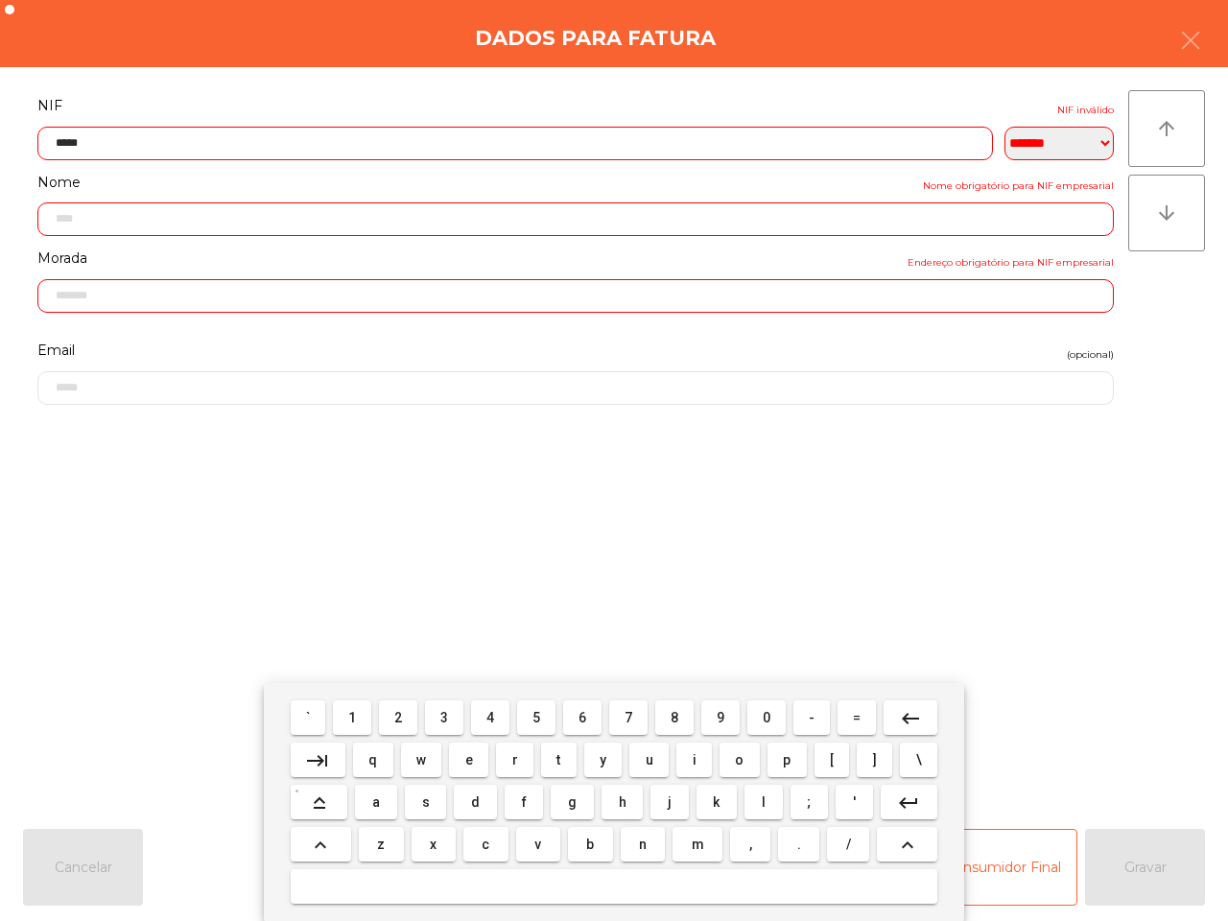
click at [401, 720] on span "2" at bounding box center [398, 717] width 8 height 15
click at [626, 715] on span "7" at bounding box center [629, 717] width 8 height 15
click at [399, 715] on span "2" at bounding box center [398, 717] width 8 height 15
click at [501, 715] on button "4" at bounding box center [490, 717] width 38 height 35
type input "*********"
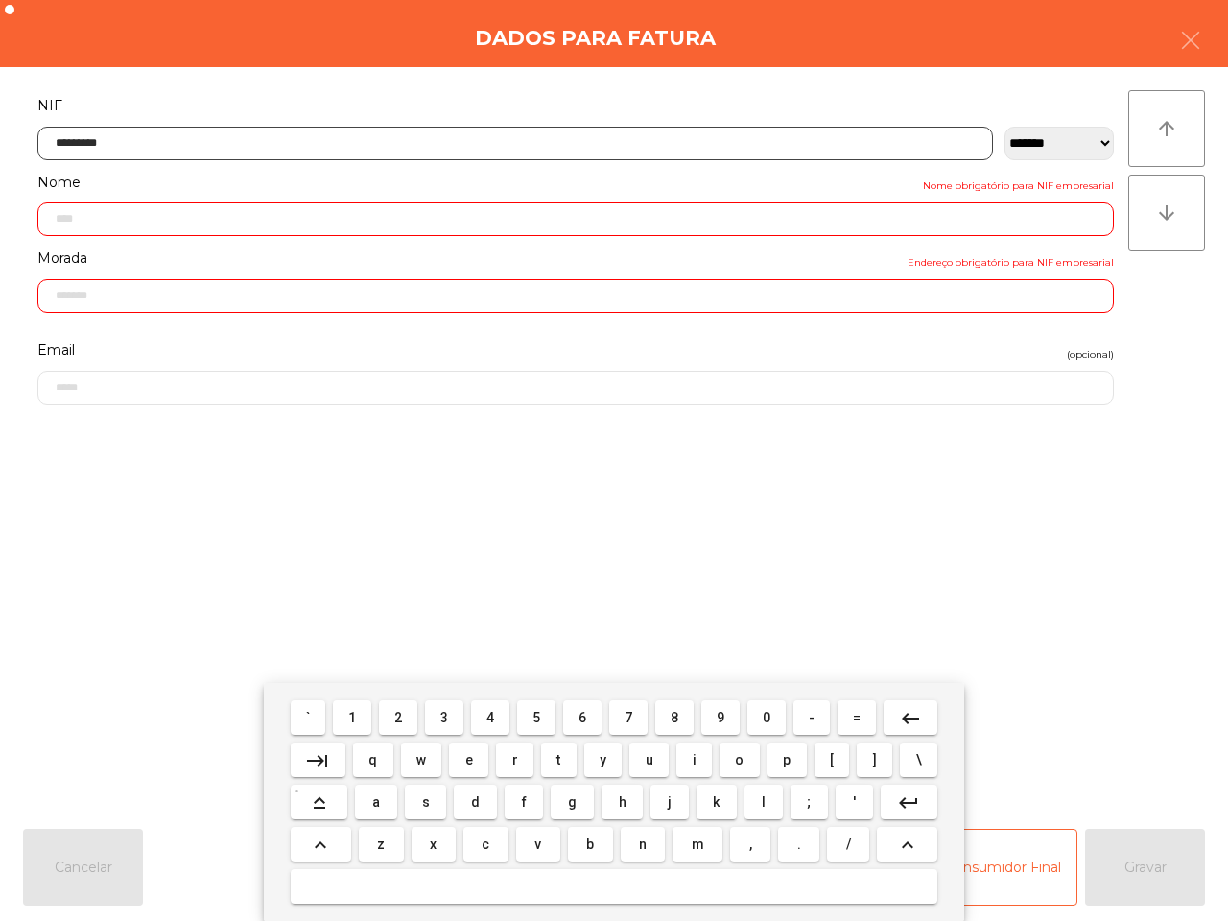
type input "**********"
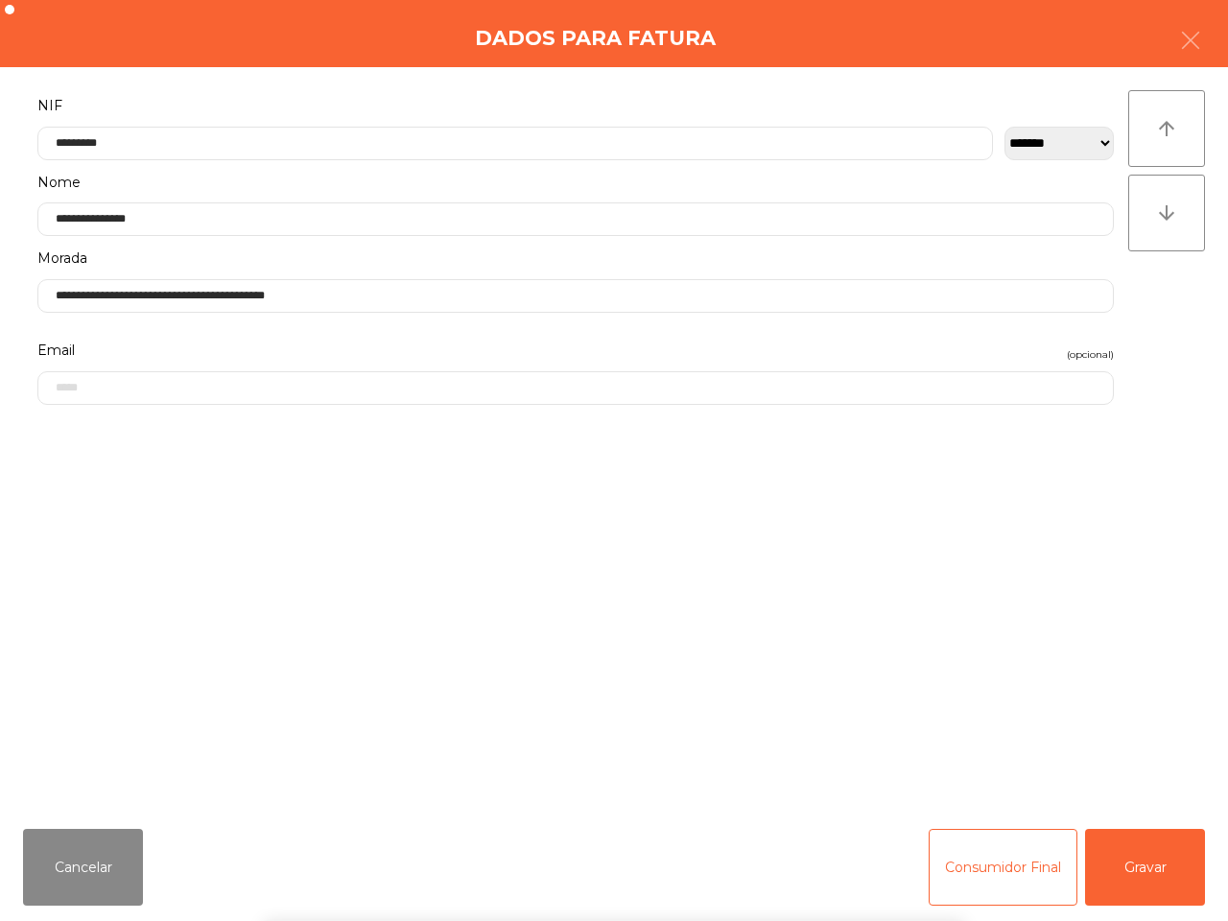
click at [1133, 869] on div "` 1 2 3 4 5 6 7 8 9 0 - = keyboard_backspace keyboard_tab q w e r t y u i o p […" at bounding box center [614, 802] width 1228 height 238
click at [1134, 881] on button "Gravar" at bounding box center [1145, 867] width 120 height 77
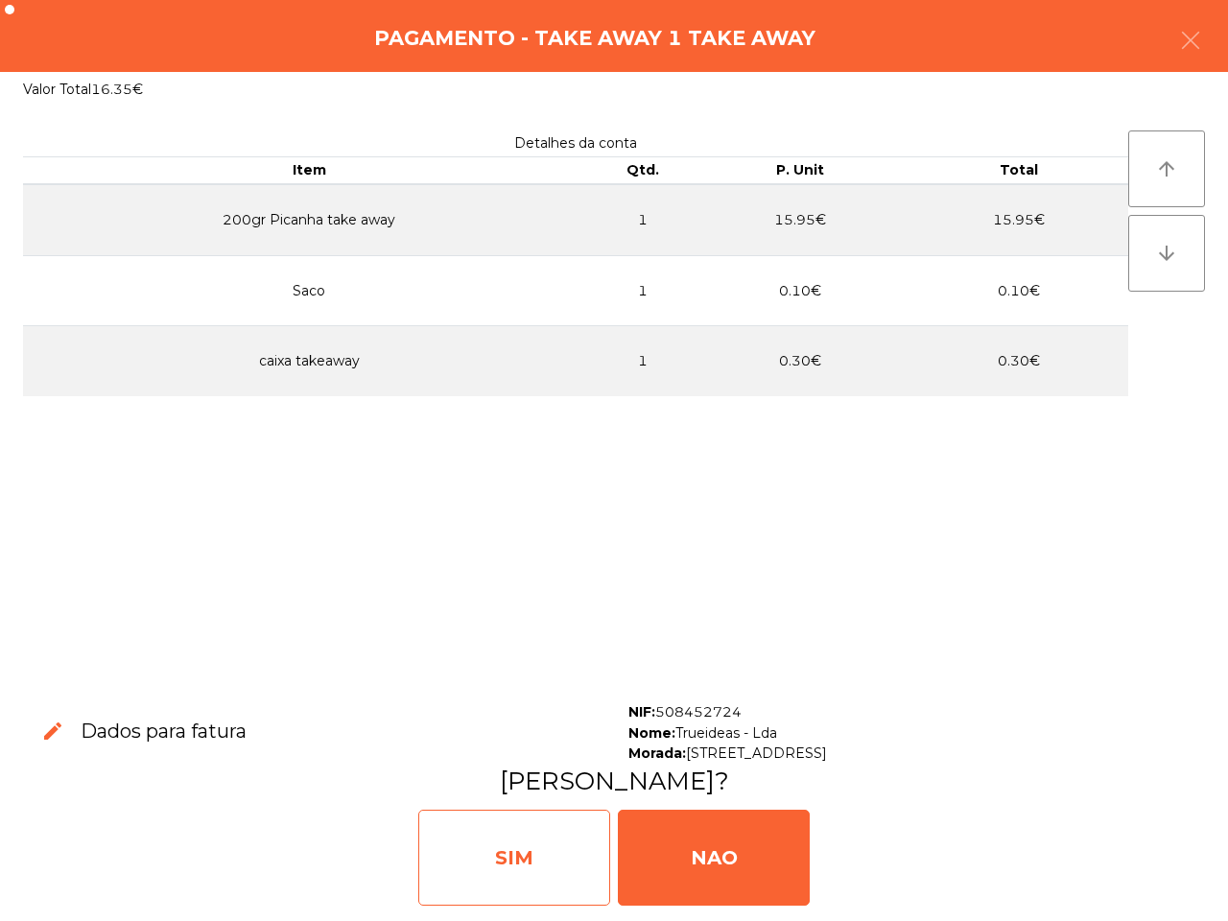
click at [568, 852] on div "SIM" at bounding box center [514, 858] width 192 height 96
